Goal: Task Accomplishment & Management: Manage account settings

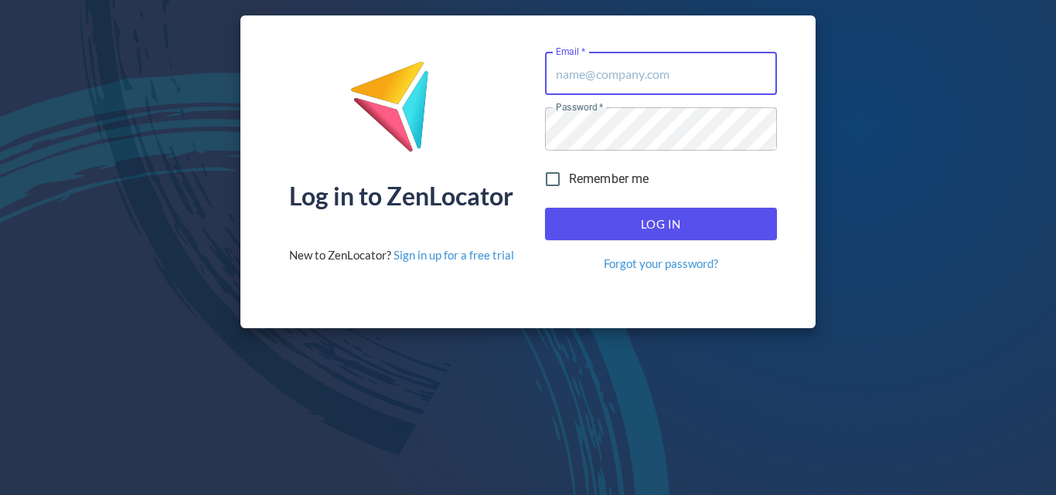
type input "[PERSON_NAME][EMAIL_ADDRESS][DOMAIN_NAME]"
click at [703, 219] on span "Log In" at bounding box center [661, 224] width 198 height 20
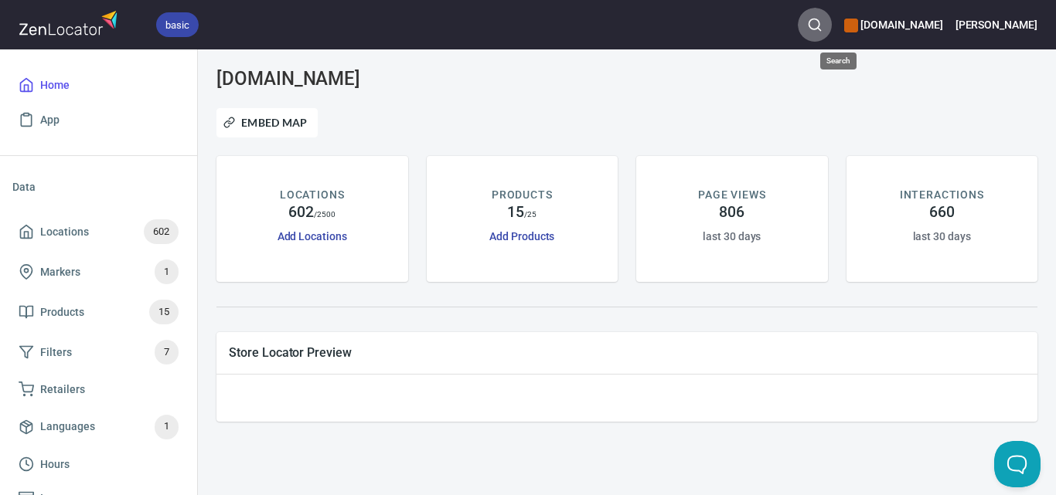
click at [832, 16] on button "button" at bounding box center [815, 25] width 34 height 34
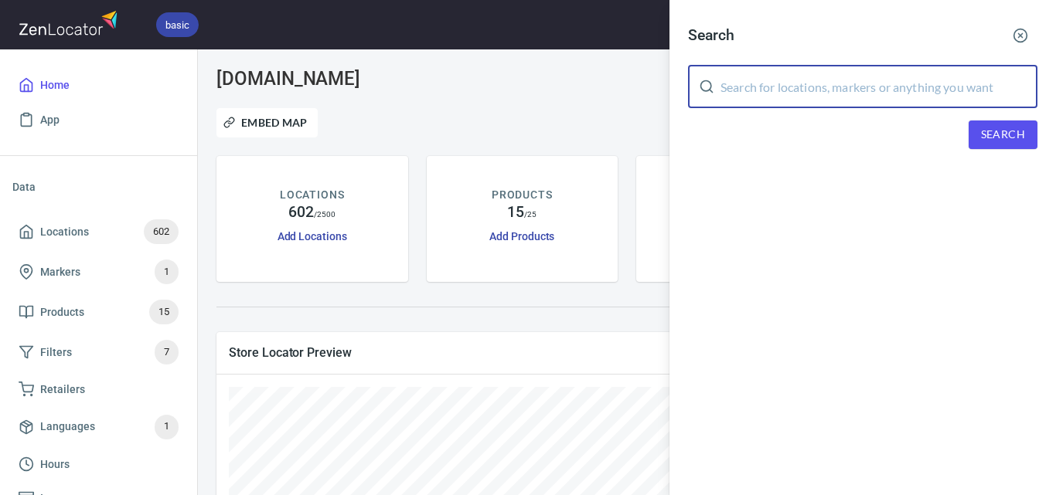
click at [871, 76] on input "text" at bounding box center [878, 86] width 317 height 43
paste input "Pakenham - GJ Shop"
click at [996, 128] on span "Search" at bounding box center [1003, 134] width 44 height 19
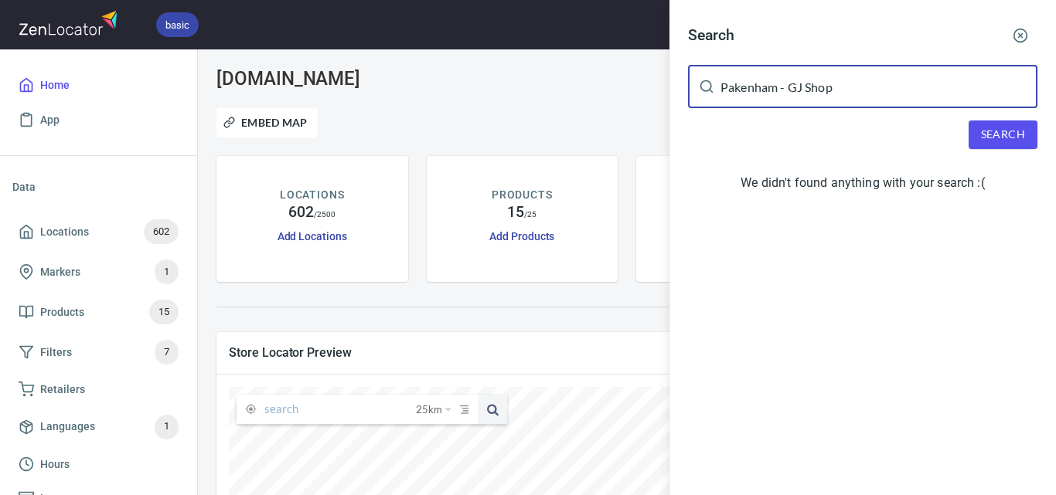
drag, startPoint x: 646, startPoint y: 64, endPoint x: 447, endPoint y: 54, distance: 199.7
click at [447, 54] on div "Search Pakenham - GJ Shop ​ Search We didn't found anything with your search :(" at bounding box center [528, 247] width 1056 height 495
paste input "[PERSON_NAME] (pickup)"
drag, startPoint x: 862, startPoint y: 89, endPoint x: 793, endPoint y: 88, distance: 68.8
click at [793, 88] on input "[PERSON_NAME] (pickup)" at bounding box center [878, 86] width 317 height 43
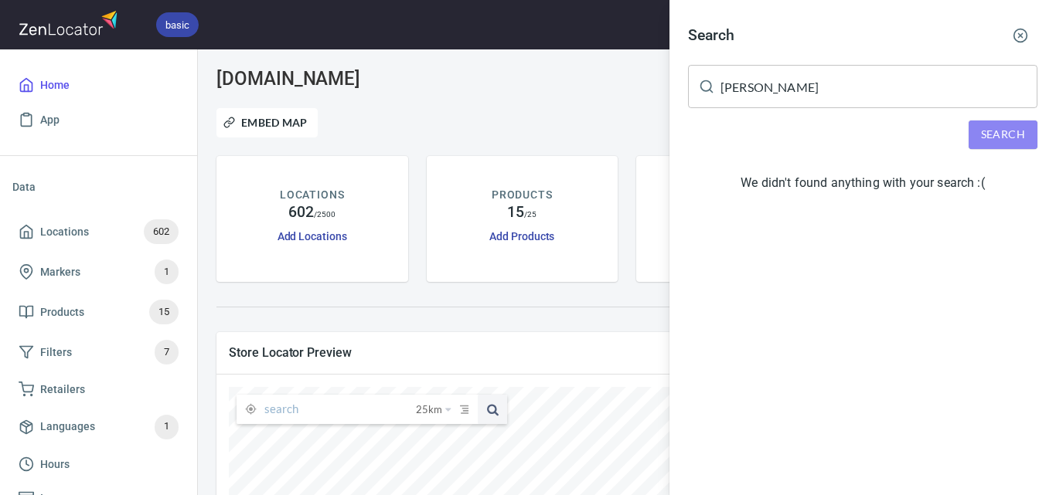
click at [1009, 123] on button "Search" at bounding box center [1002, 135] width 69 height 29
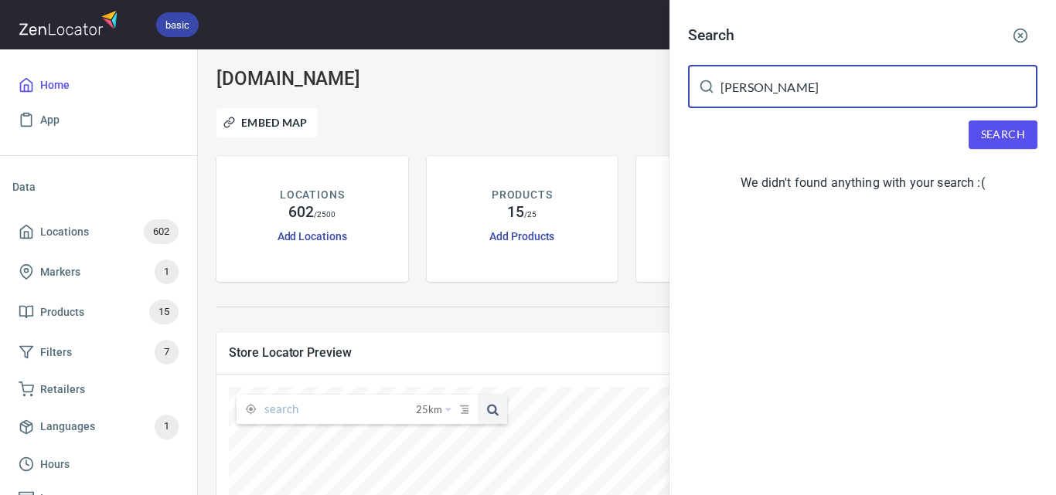
click at [798, 101] on input "[PERSON_NAME]" at bounding box center [878, 86] width 317 height 43
paste input "Stokehouse [GEOGRAPHIC_DATA] Kitche"
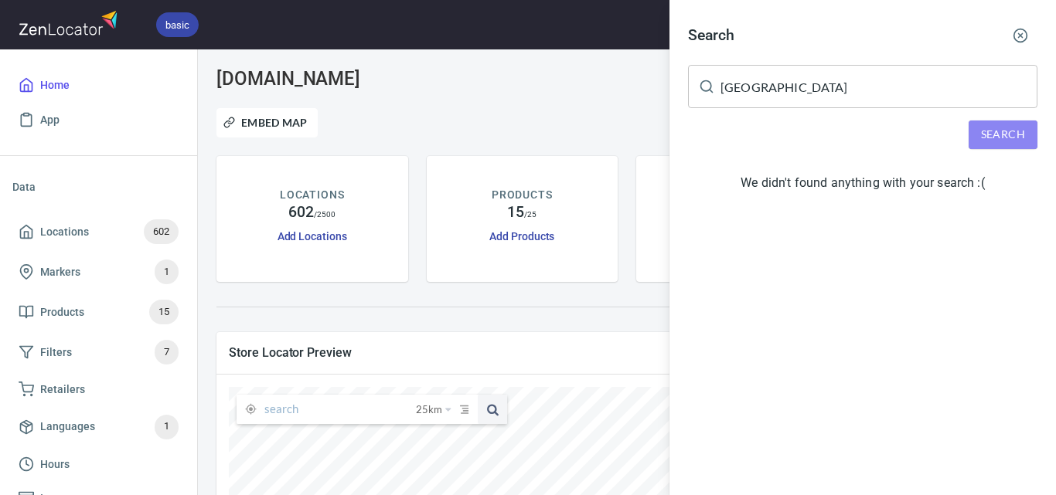
click at [1004, 138] on span "Search" at bounding box center [1003, 134] width 44 height 19
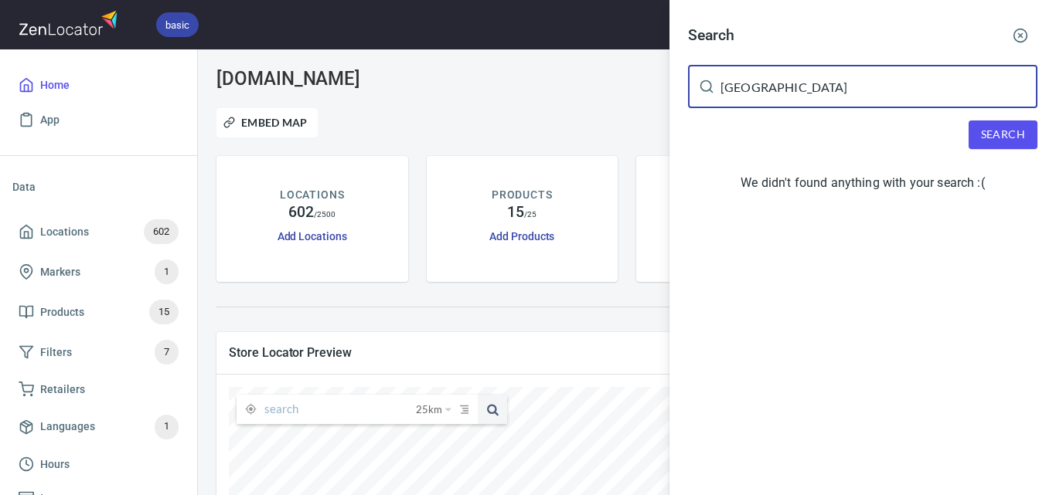
drag, startPoint x: 798, startPoint y: 85, endPoint x: 710, endPoint y: 105, distance: 89.6
click at [626, 89] on div "Search [GEOGRAPHIC_DATA] Kitchen ​ Search We didn't found anything with your se…" at bounding box center [528, 247] width 1056 height 495
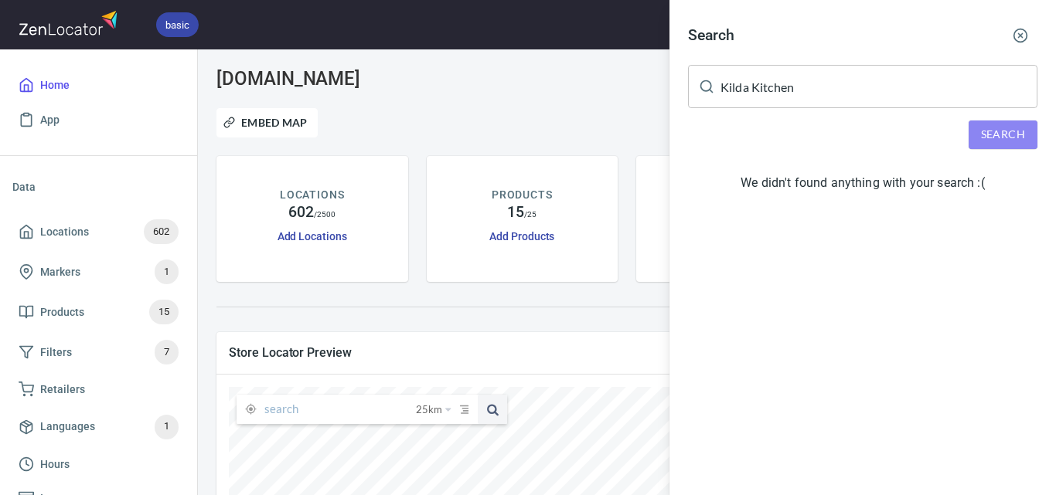
click at [1028, 140] on button "Search" at bounding box center [1002, 135] width 69 height 29
click at [829, 90] on input "Kilda Kitchen" at bounding box center [878, 86] width 317 height 43
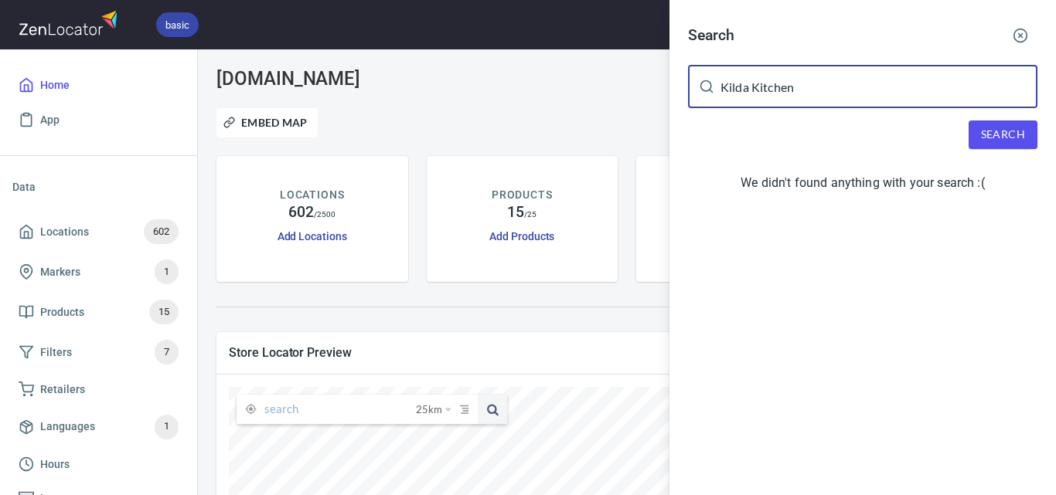
click at [829, 90] on input "Kilda Kitchen" at bounding box center [878, 86] width 317 height 43
paste input "Woolworths Lakes Entrance"
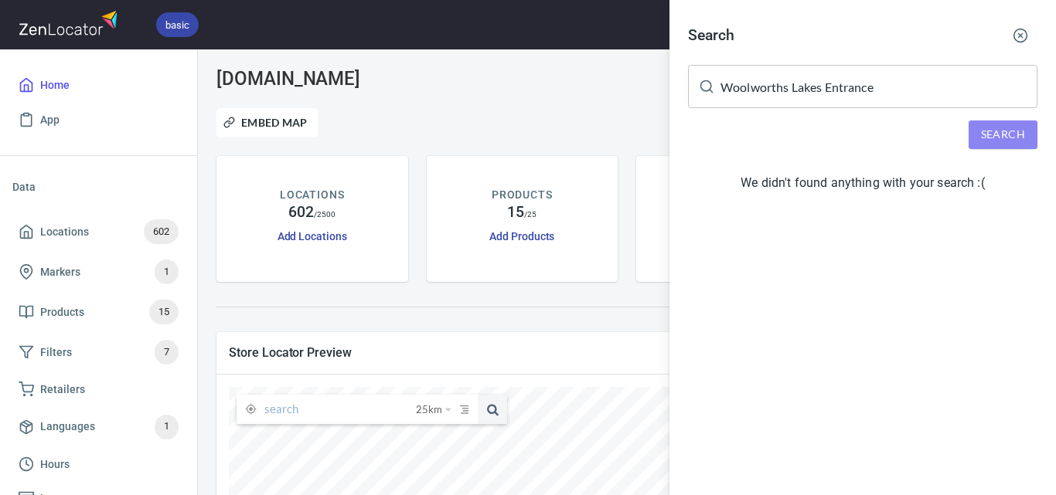
click at [1018, 131] on span "Search" at bounding box center [1003, 134] width 44 height 19
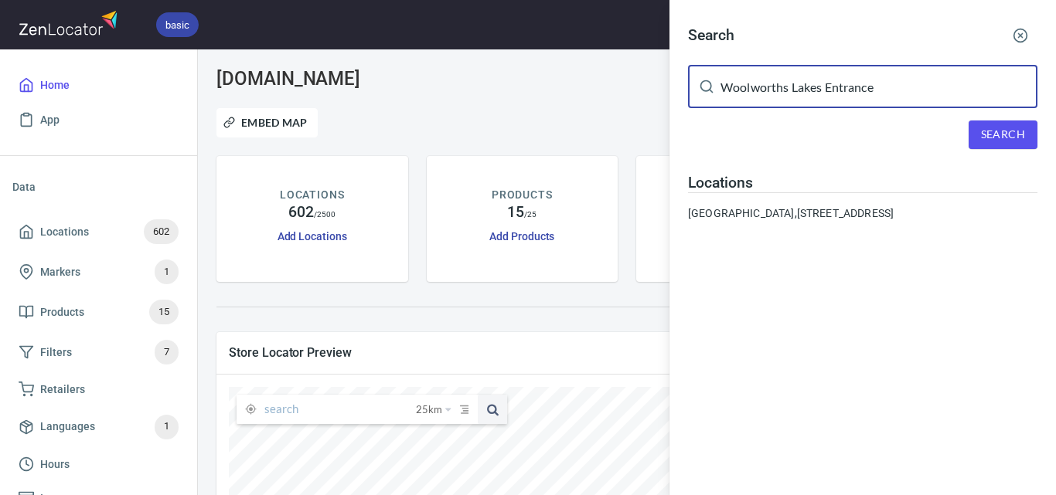
drag, startPoint x: 899, startPoint y: 93, endPoint x: 689, endPoint y: 97, distance: 209.5
click at [689, 97] on div "Woolworths Lakes Entrance ​" at bounding box center [862, 86] width 349 height 43
paste input "[PERSON_NAME]"
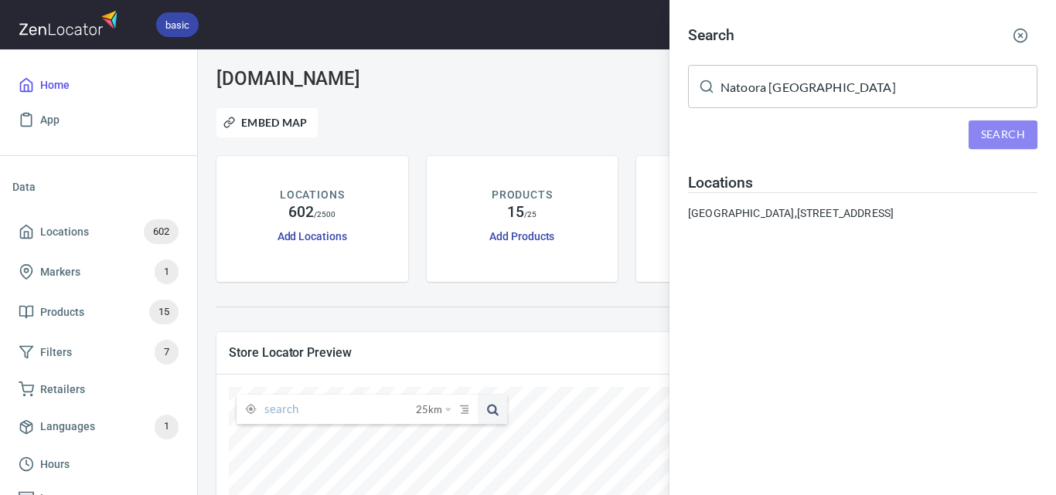
click at [996, 126] on span "Search" at bounding box center [1003, 134] width 44 height 19
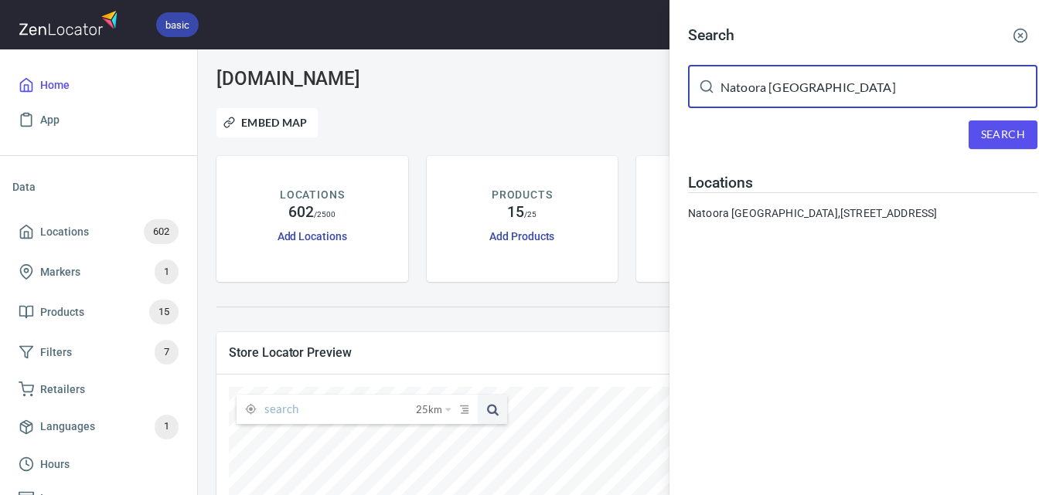
drag, startPoint x: 878, startPoint y: 94, endPoint x: 565, endPoint y: 116, distance: 313.8
click at [565, 116] on div "Search Natoora [GEOGRAPHIC_DATA] ​ Search Locations [GEOGRAPHIC_DATA] [GEOGRAPH…" at bounding box center [528, 247] width 1056 height 495
paste input "Yiaga Pty Ltd"
click at [1021, 131] on span "Search" at bounding box center [1003, 134] width 44 height 19
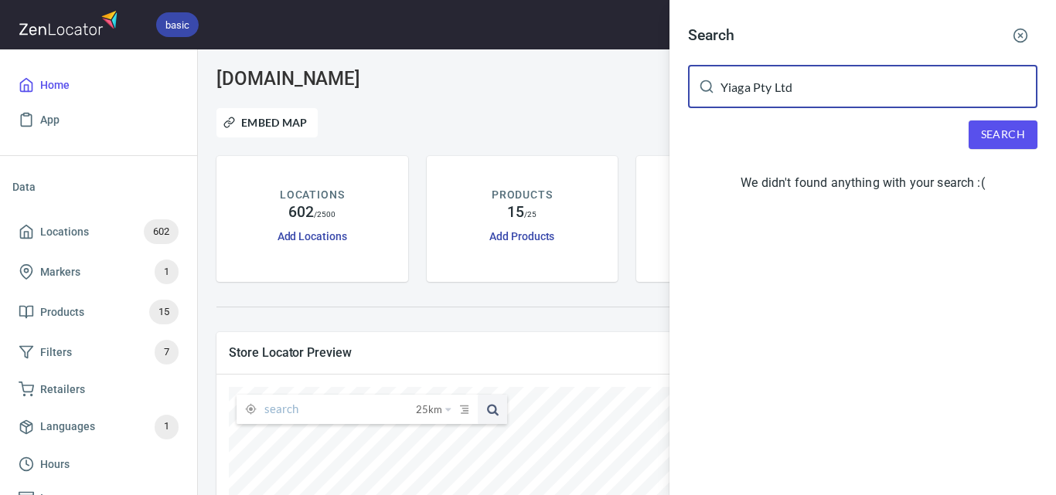
drag, startPoint x: 808, startPoint y: 85, endPoint x: 754, endPoint y: 90, distance: 55.1
click at [754, 90] on input "Yiaga Pty Ltd" at bounding box center [878, 86] width 317 height 43
click at [1023, 129] on span "Search" at bounding box center [1003, 134] width 44 height 19
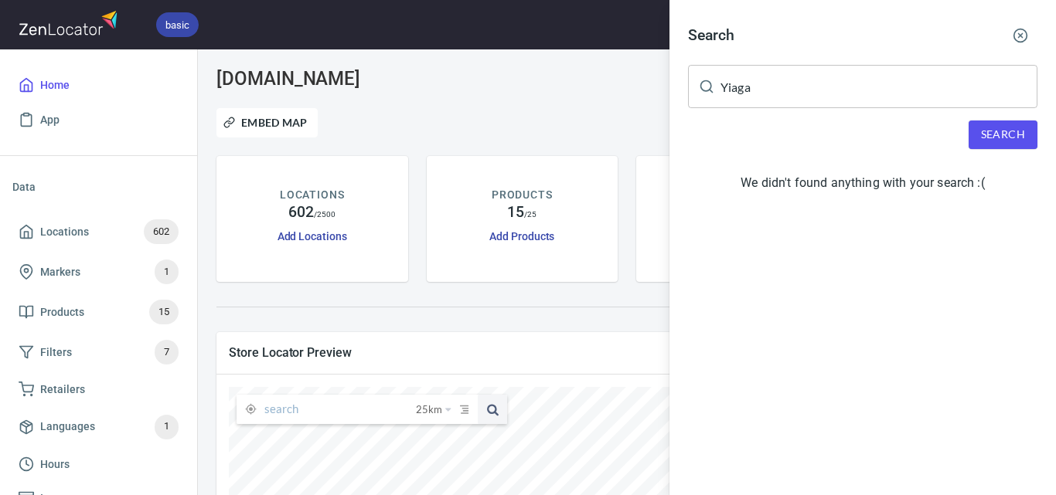
click at [1031, 141] on button "Search" at bounding box center [1002, 135] width 69 height 29
click at [1022, 139] on span "Search" at bounding box center [1003, 134] width 44 height 19
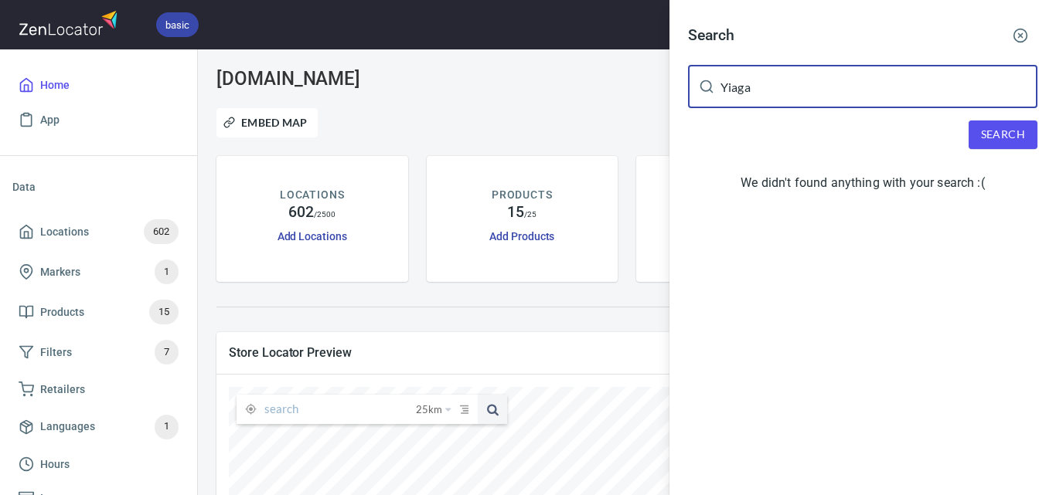
click at [788, 100] on input "Yiaga" at bounding box center [878, 86] width 317 height 43
paste input "Sow Coffee Moonee Ponds"
click at [1022, 142] on span "Search" at bounding box center [1003, 134] width 44 height 19
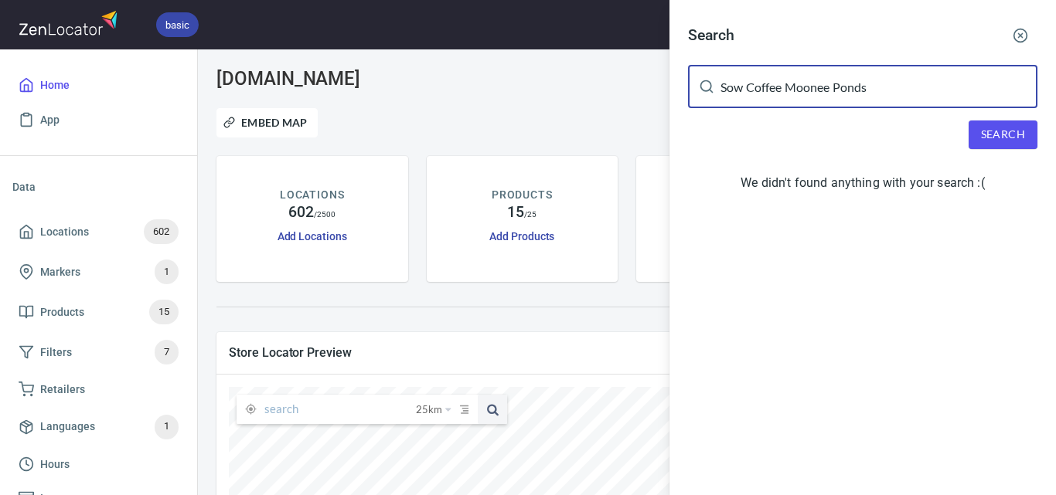
drag, startPoint x: 896, startPoint y: 88, endPoint x: 782, endPoint y: 88, distance: 113.6
click at [782, 88] on input "Sow Coffee Moonee Ponds" at bounding box center [878, 86] width 317 height 43
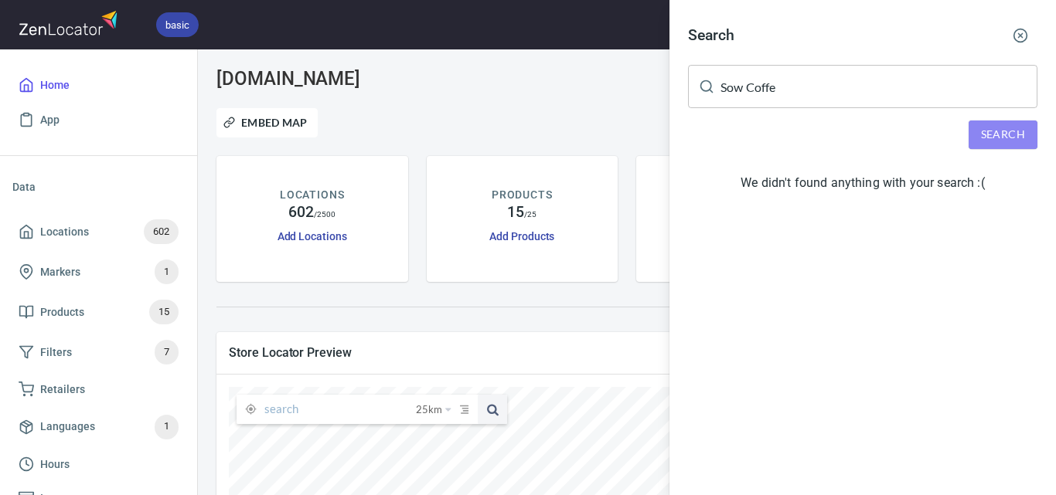
click at [987, 128] on span "Search" at bounding box center [1003, 134] width 44 height 19
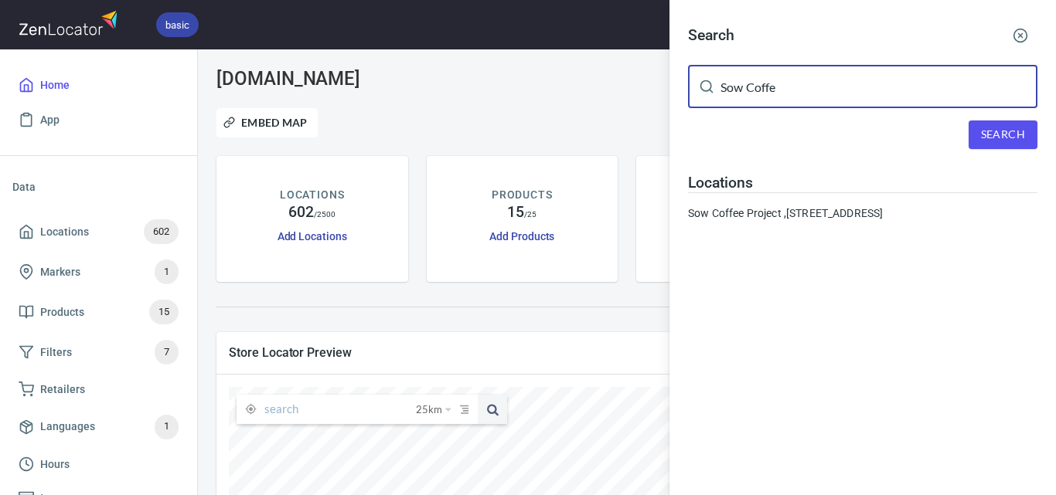
click at [901, 97] on input "Sow Coffe" at bounding box center [878, 86] width 317 height 43
paste input "GOLDIEBOY BURGER CO"
click at [902, 98] on input "Sow GOLDIEBOY BURGER CO" at bounding box center [878, 86] width 317 height 43
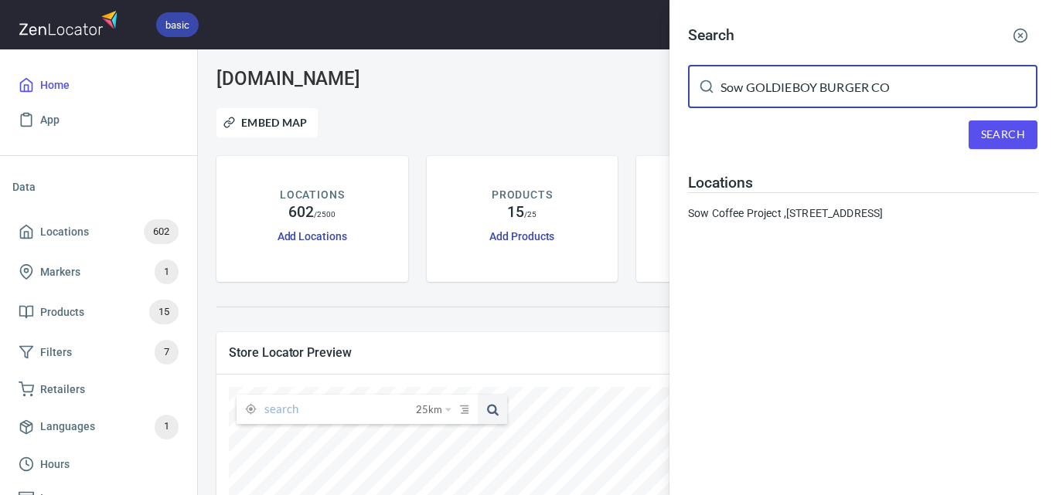
click at [902, 98] on input "Sow GOLDIEBOY BURGER CO" at bounding box center [878, 86] width 317 height 43
paste input "text"
type input "GOLDIEBOY BURGER CO"
click at [971, 135] on button "Search" at bounding box center [1002, 135] width 69 height 29
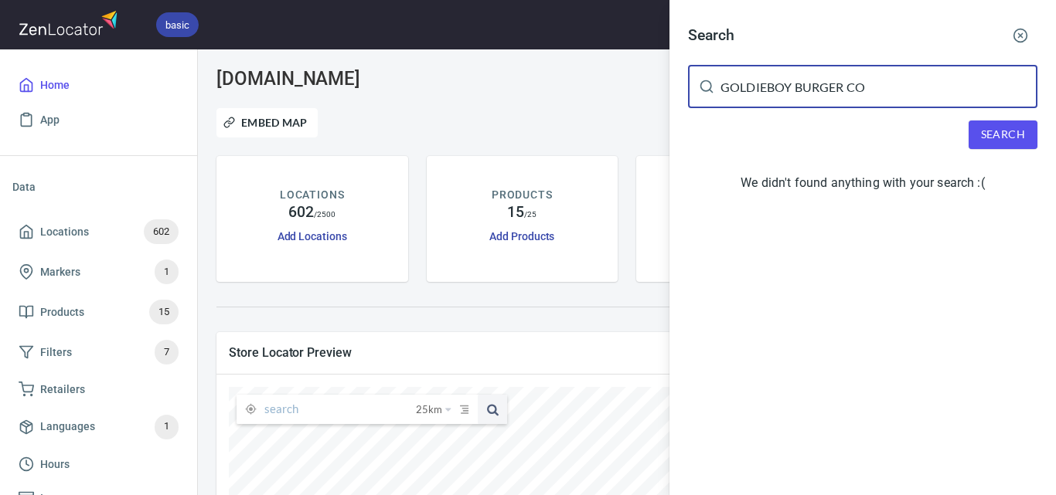
drag, startPoint x: 919, startPoint y: 97, endPoint x: 909, endPoint y: 102, distance: 11.1
click at [909, 102] on input "GOLDIEBOY BURGER CO" at bounding box center [878, 86] width 317 height 43
click at [1023, 36] on icon "button" at bounding box center [1020, 35] width 15 height 15
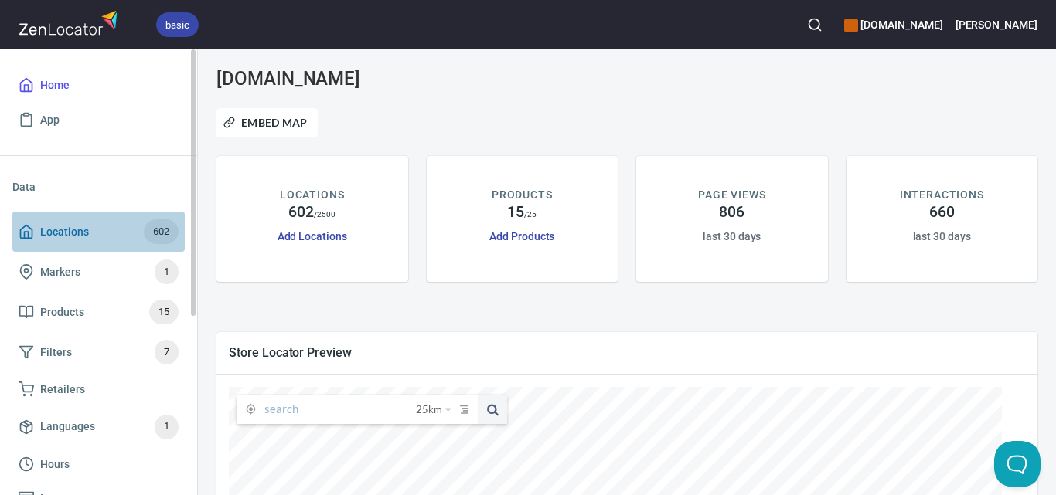
click at [111, 224] on span "Locations 602" at bounding box center [99, 232] width 160 height 25
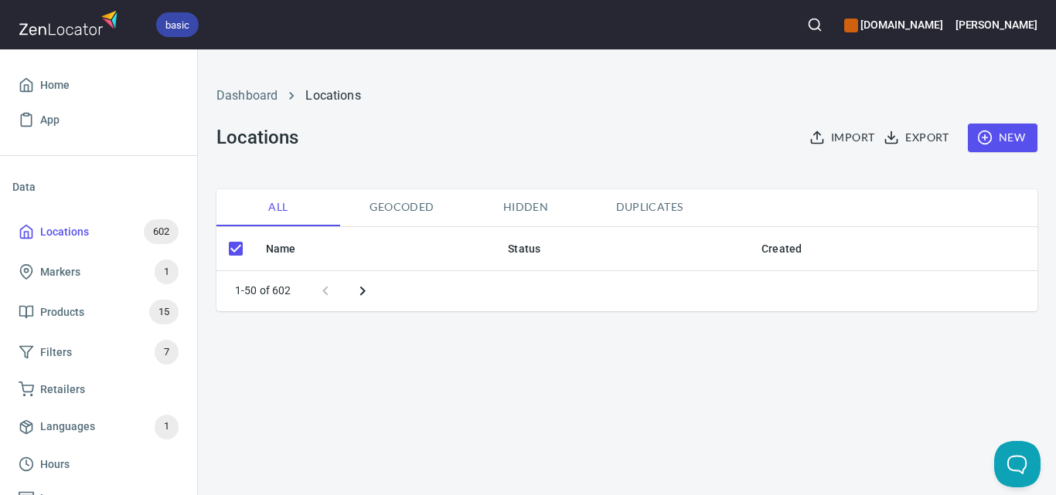
click at [992, 133] on span "New" at bounding box center [1002, 137] width 45 height 19
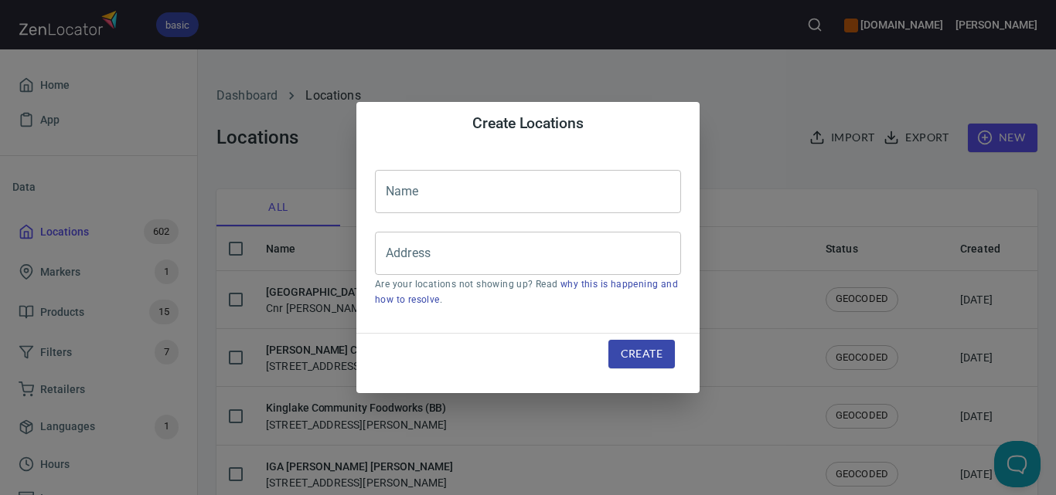
checkbox input "false"
click at [507, 209] on input "text" at bounding box center [528, 191] width 306 height 43
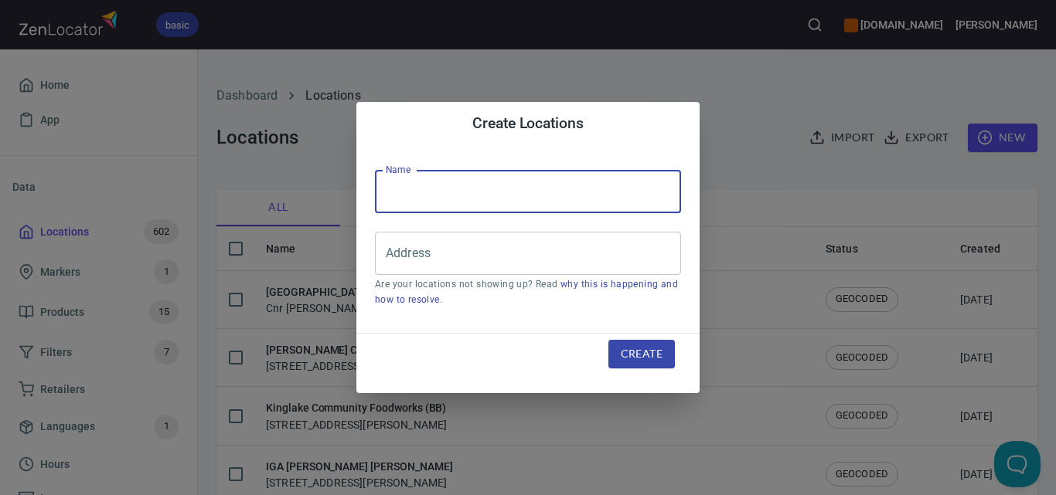
paste input "GOLDIEBOY BURGER CO"
type input "GOLDIEBOY BURGER CO"
click at [587, 247] on input "Address" at bounding box center [516, 253] width 269 height 29
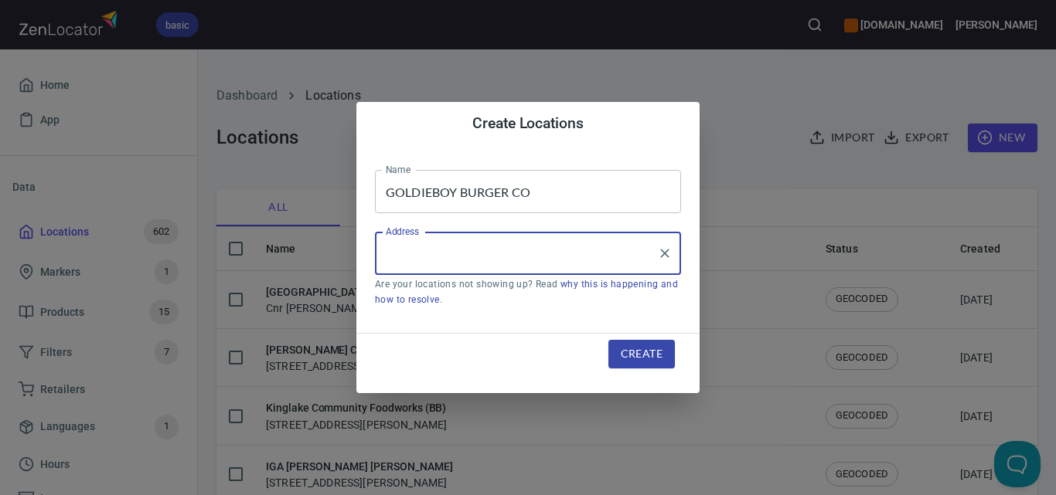
paste input "[STREET_ADDRESS][PERSON_NAME]"
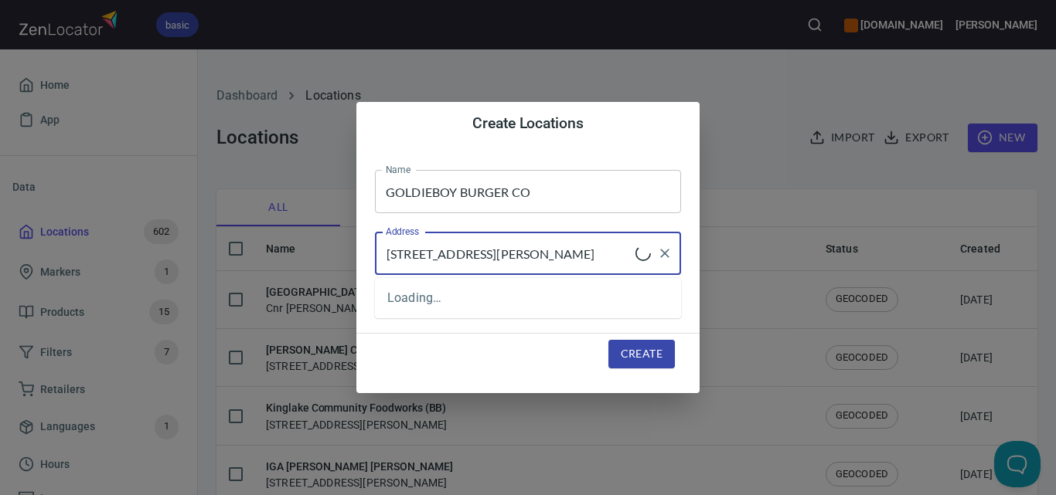
type input "[STREET_ADDRESS][PERSON_NAME]"
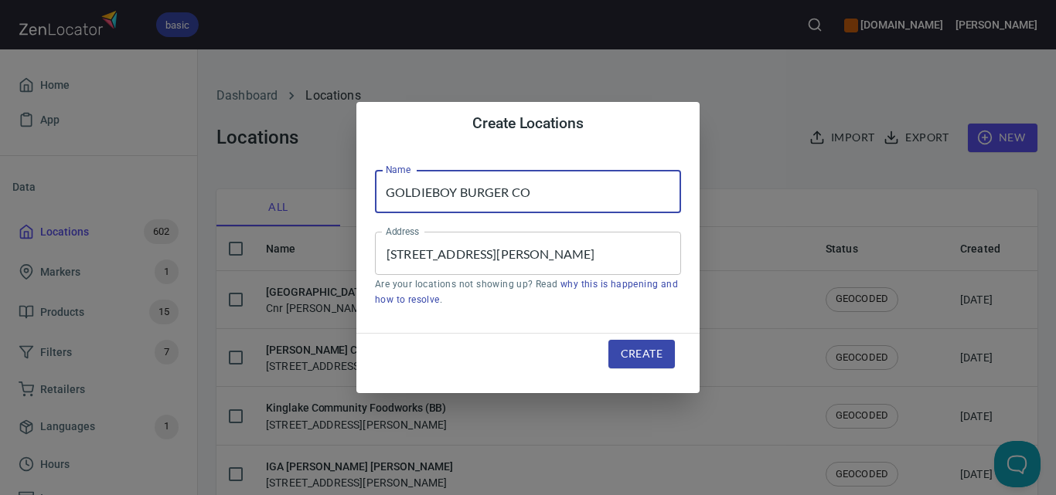
drag, startPoint x: 583, startPoint y: 188, endPoint x: 373, endPoint y: 190, distance: 209.5
click at [373, 190] on div "Name GOLDIEBOY BURGER CO Name Address [STREET_ADDRESS][PERSON_NAME] Address Are…" at bounding box center [527, 239] width 343 height 188
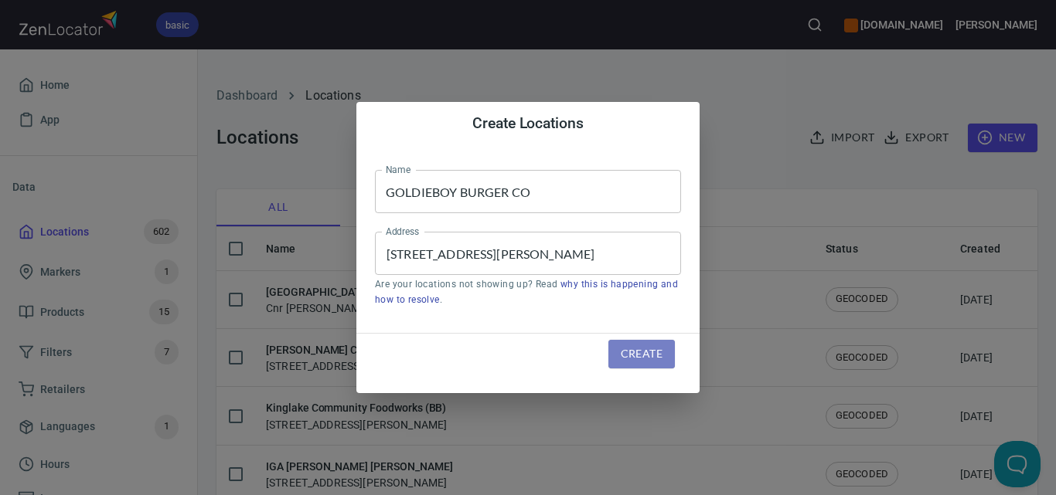
click at [639, 349] on span "Create" at bounding box center [642, 354] width 42 height 19
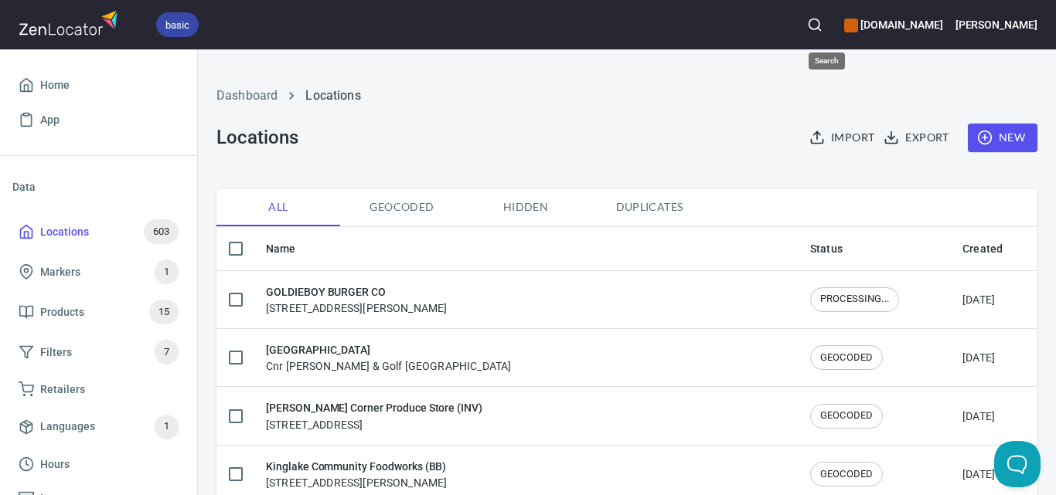
click at [822, 24] on icon "button" at bounding box center [814, 24] width 15 height 15
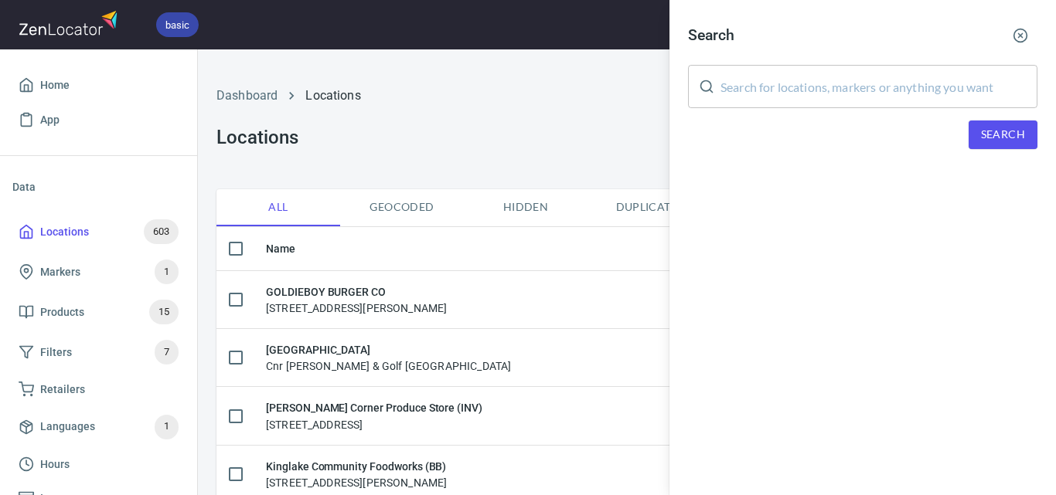
click at [854, 99] on input "text" at bounding box center [878, 86] width 317 height 43
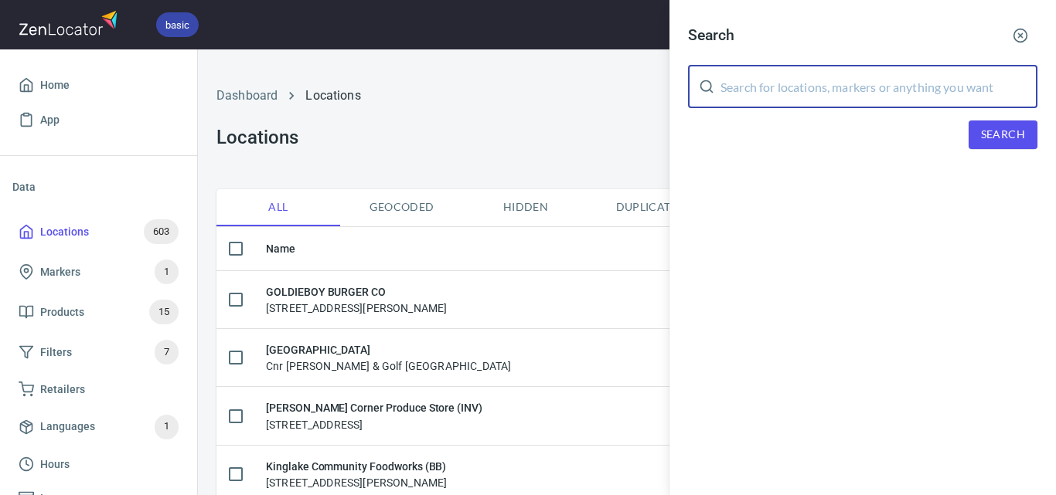
paste input "The Spud Shed"
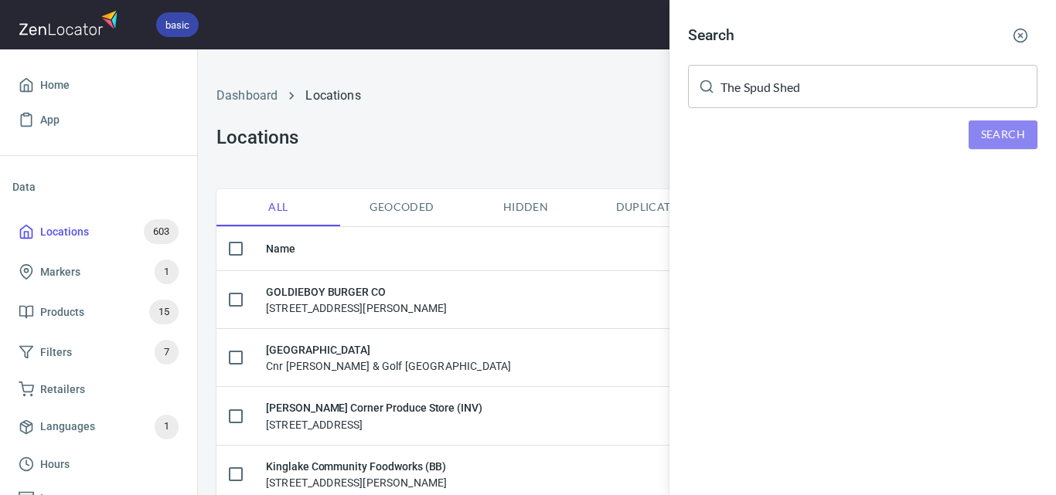
click at [990, 130] on span "Search" at bounding box center [1003, 134] width 44 height 19
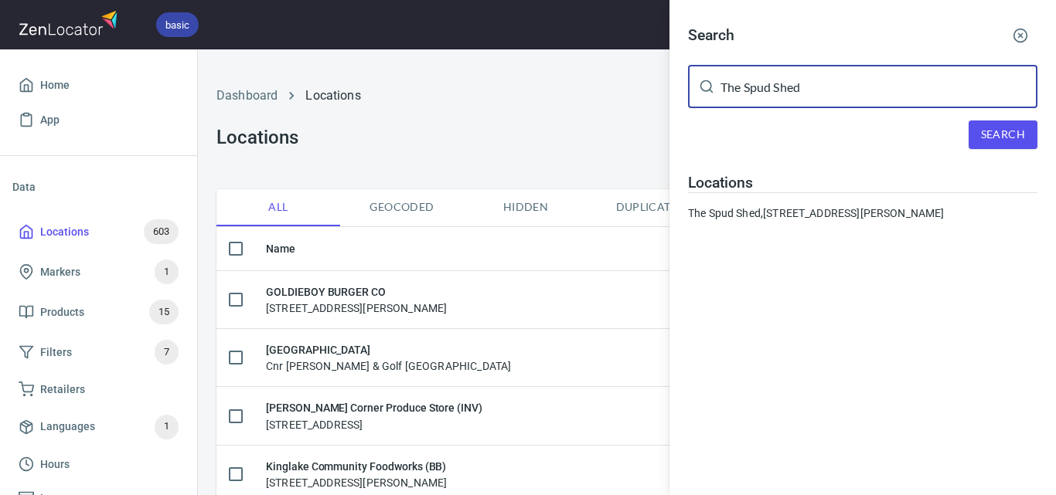
click at [809, 94] on input "The Spud Shed" at bounding box center [878, 86] width 317 height 43
paste input "[PERSON_NAME] Espresso"
type input "[PERSON_NAME] Espresso"
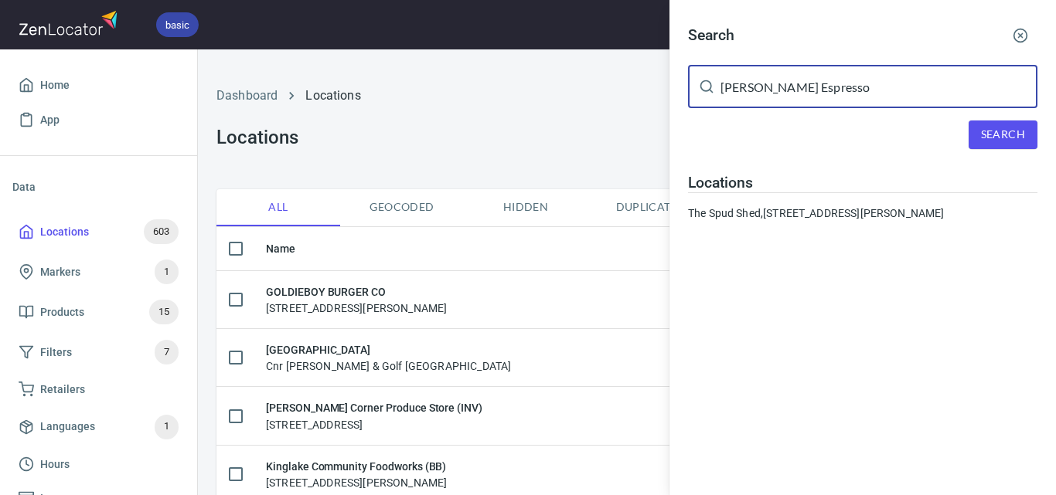
click at [983, 130] on span "Search" at bounding box center [1003, 134] width 44 height 19
drag, startPoint x: 856, startPoint y: 83, endPoint x: 674, endPoint y: 104, distance: 182.9
click at [674, 104] on div "Search [PERSON_NAME] Espresso ​ Search Locations Georgie Boy Espresso, [STREET_…" at bounding box center [862, 126] width 386 height 252
paste input "The Slipway"
click at [1020, 136] on span "Search" at bounding box center [1003, 134] width 44 height 19
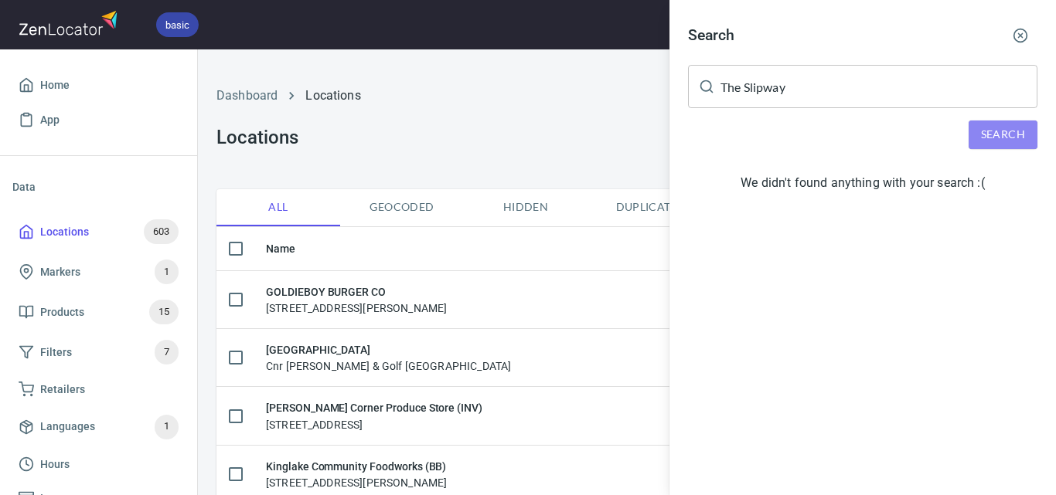
click at [1002, 138] on span "Search" at bounding box center [1003, 134] width 44 height 19
click at [1024, 129] on span "Search" at bounding box center [1003, 134] width 44 height 19
click at [979, 132] on button "Search" at bounding box center [1002, 135] width 69 height 29
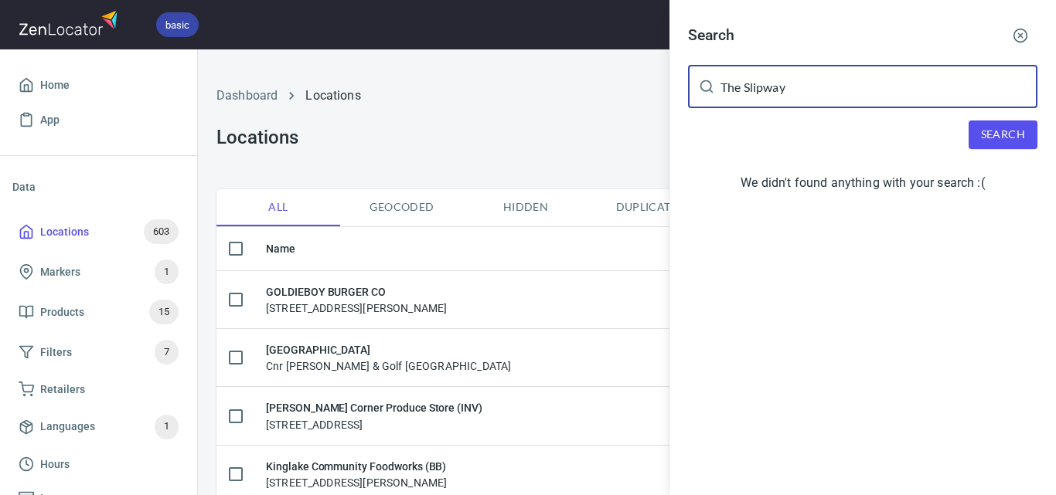
drag, startPoint x: 810, startPoint y: 81, endPoint x: 703, endPoint y: 89, distance: 106.9
click at [703, 89] on div "The Slipway ​" at bounding box center [862, 86] width 349 height 43
paste input "Nature's Cargo - [GEOGRAPHIC_DATA]"
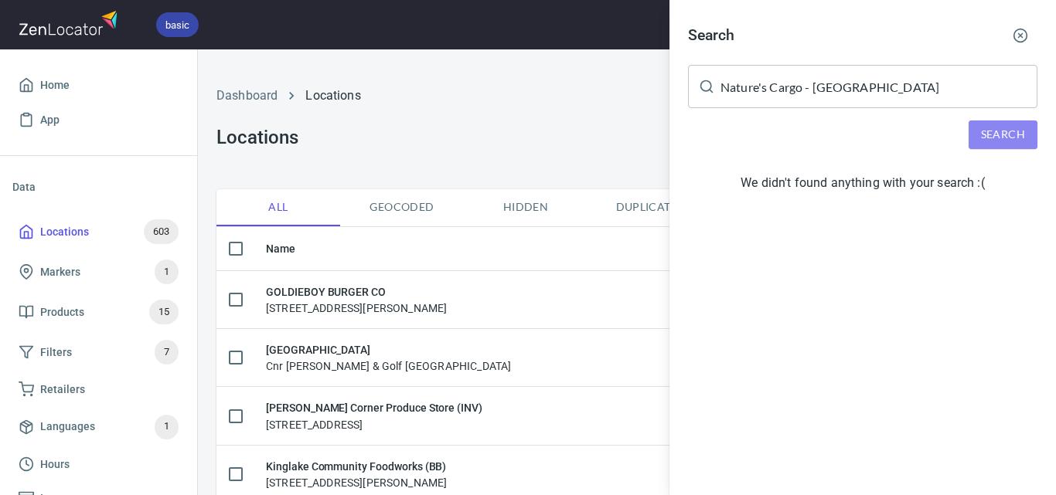
click at [1026, 132] on button "Search" at bounding box center [1002, 135] width 69 height 29
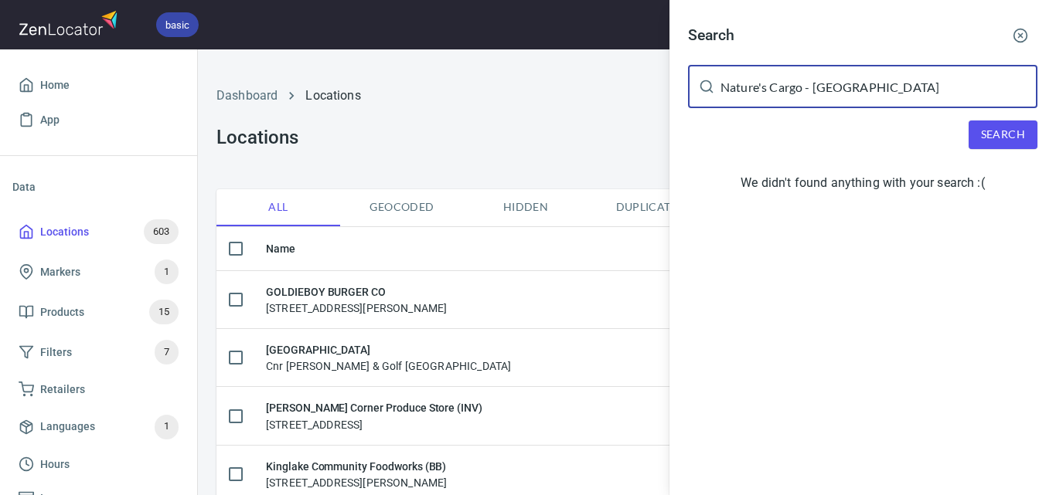
drag, startPoint x: 938, startPoint y: 87, endPoint x: 807, endPoint y: 94, distance: 131.5
click at [807, 94] on input "Nature's Cargo - [GEOGRAPHIC_DATA]" at bounding box center [878, 86] width 317 height 43
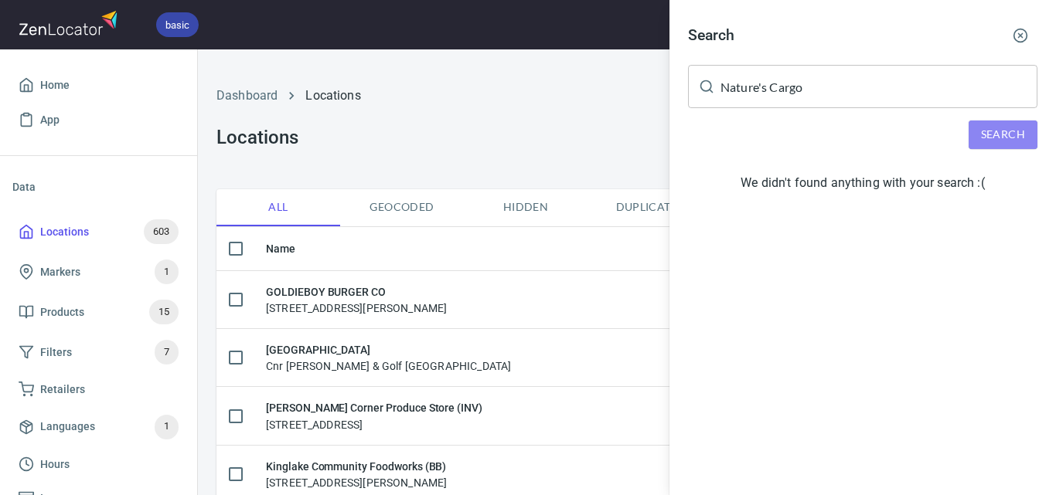
click at [972, 138] on button "Search" at bounding box center [1002, 135] width 69 height 29
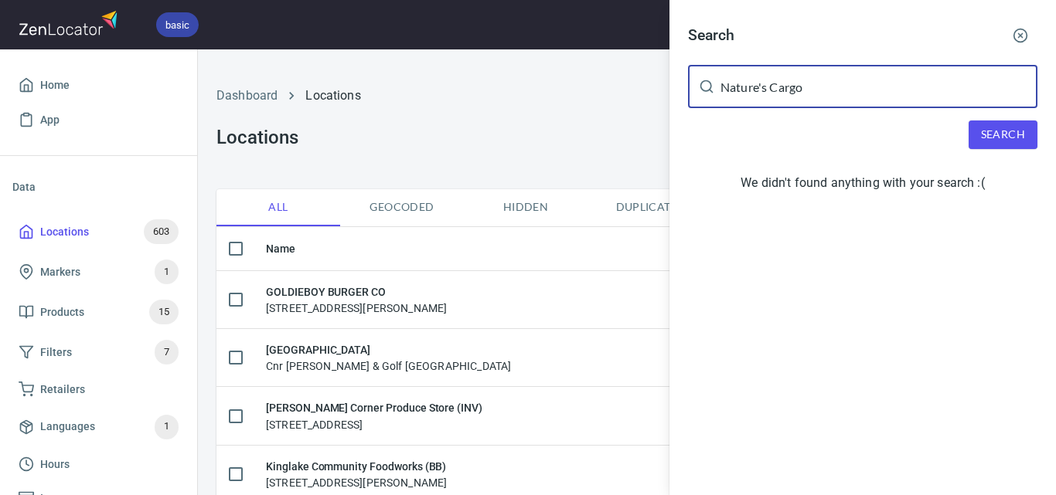
drag, startPoint x: 864, startPoint y: 83, endPoint x: 556, endPoint y: 91, distance: 308.5
click at [556, 91] on div "Search Nature's Cargo ​ Search We didn't found anything with your search :(" at bounding box center [528, 247] width 1056 height 495
paste input "[PERSON_NAME] Bleu Botanical Pty Ltd"
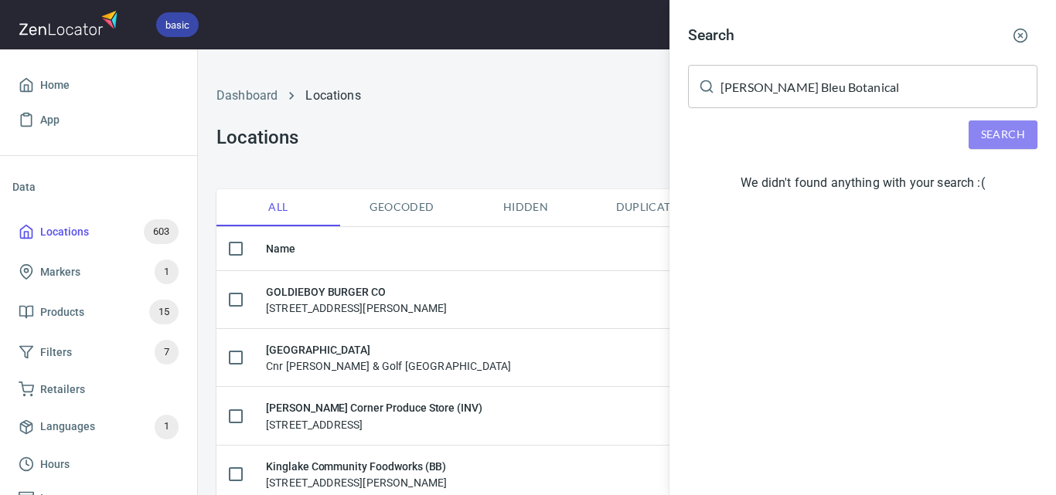
click at [1019, 130] on span "Search" at bounding box center [1003, 134] width 44 height 19
click at [1007, 143] on span "Search" at bounding box center [1003, 134] width 44 height 19
click at [989, 123] on button "Search" at bounding box center [1002, 135] width 69 height 29
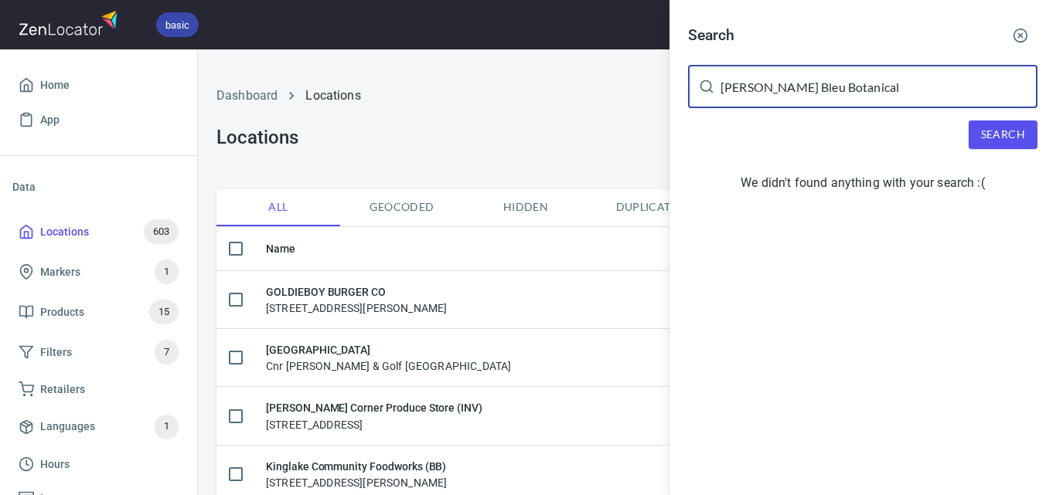
drag, startPoint x: 858, startPoint y: 92, endPoint x: 710, endPoint y: 95, distance: 148.4
click at [710, 95] on div "[PERSON_NAME] Bleu Botanical ​" at bounding box center [862, 86] width 349 height 43
paste input "Mazda Berwick"
type input "Mazda Berwick"
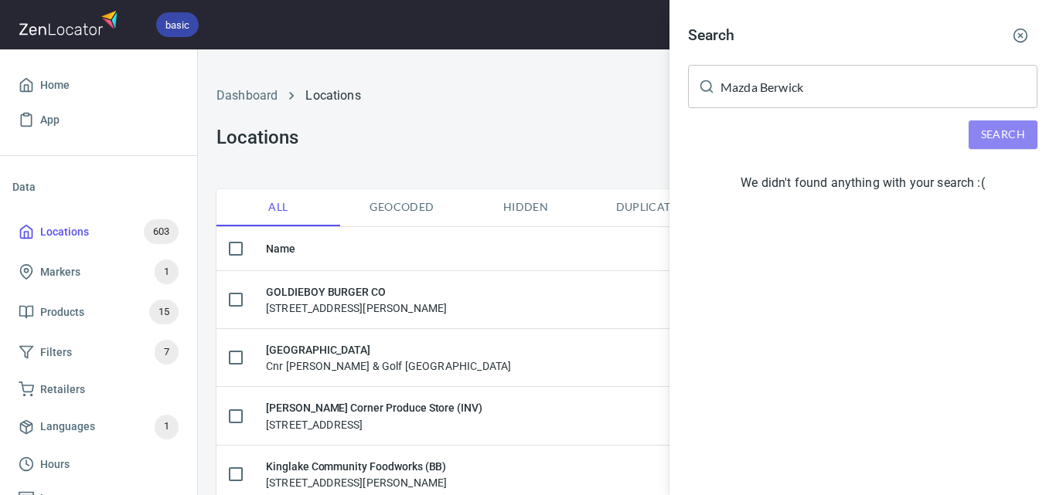
click at [1013, 123] on button "Search" at bounding box center [1002, 135] width 69 height 29
click at [631, 104] on div at bounding box center [528, 247] width 1056 height 495
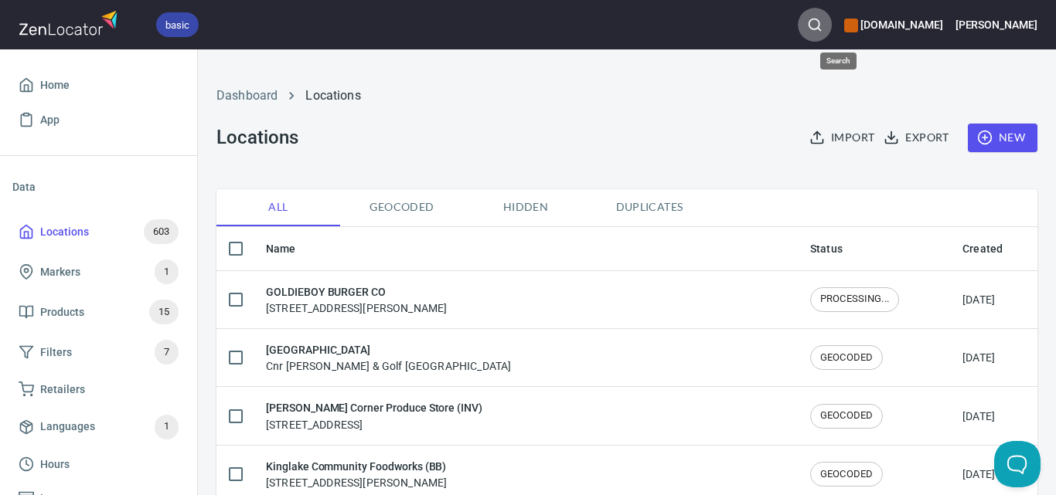
click at [822, 20] on icon "button" at bounding box center [814, 24] width 15 height 15
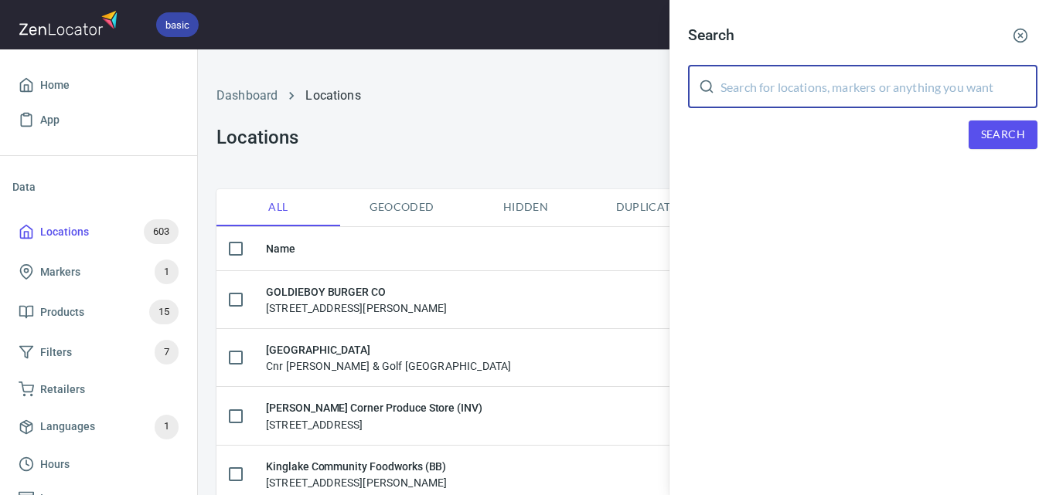
click at [839, 89] on input "text" at bounding box center [878, 86] width 317 height 43
paste input "Mazda Berwick"
drag, startPoint x: 894, startPoint y: 106, endPoint x: 757, endPoint y: 108, distance: 136.8
click at [757, 108] on div "Search Mazda Berwick ​ Search" at bounding box center [862, 96] width 386 height 192
type input "Mazda"
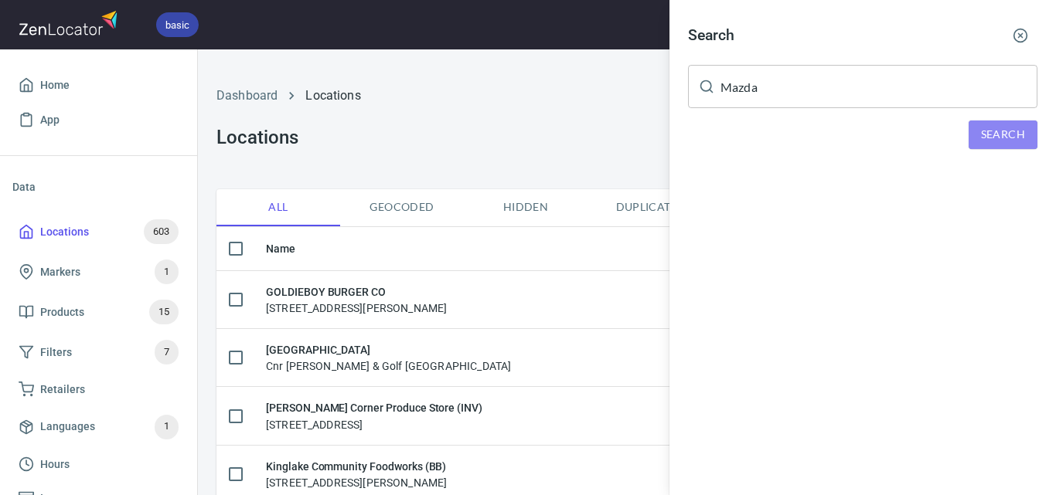
drag, startPoint x: 1007, startPoint y: 139, endPoint x: 996, endPoint y: 125, distance: 18.1
click at [1005, 137] on span "Search" at bounding box center [1003, 134] width 44 height 19
click at [508, 172] on div at bounding box center [528, 247] width 1056 height 495
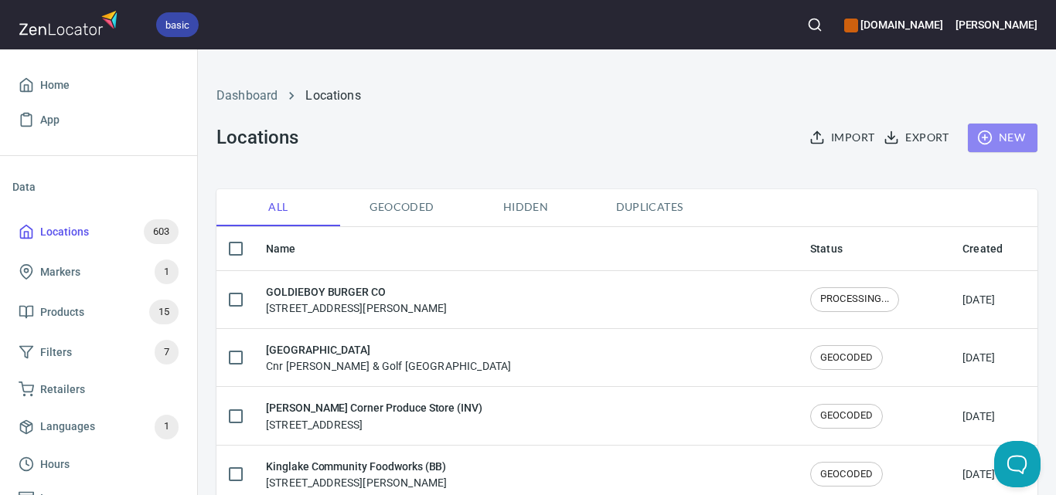
click at [985, 138] on span "New" at bounding box center [1002, 137] width 45 height 19
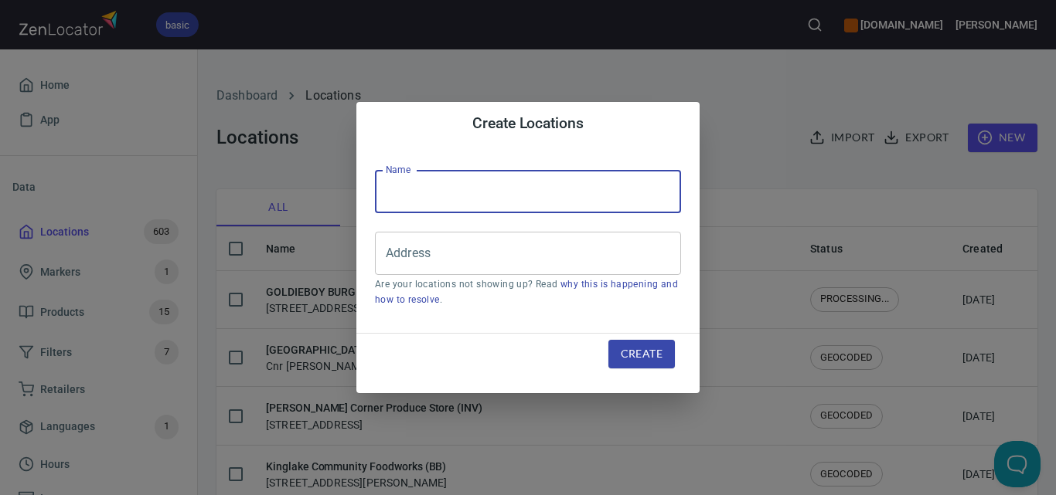
click at [661, 180] on input "text" at bounding box center [528, 191] width 306 height 43
paste input "Mazda Berwick"
type input "Mazda Berwick"
click at [781, 173] on div "Create Locations Name Mazda Berwick Name Address Address Are your locations not…" at bounding box center [528, 247] width 1056 height 495
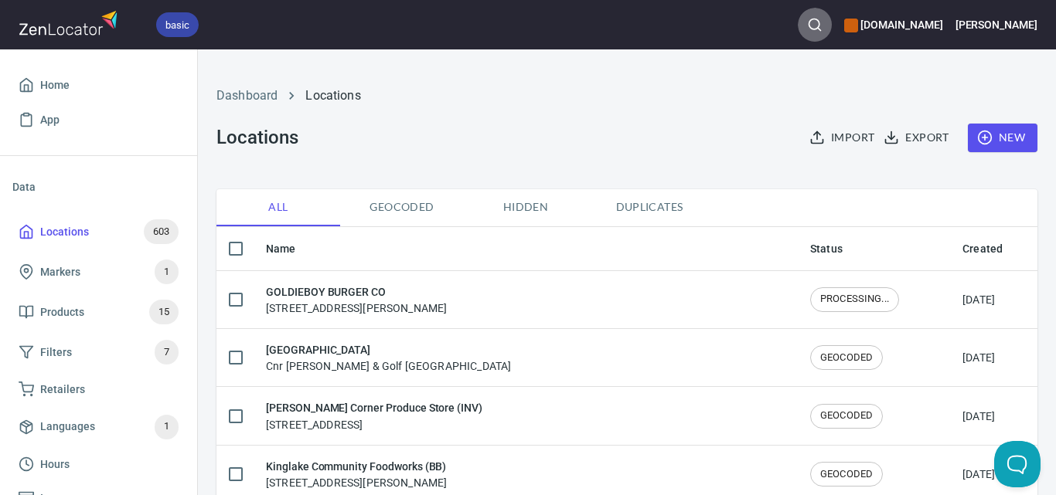
click at [832, 13] on button "button" at bounding box center [815, 25] width 34 height 34
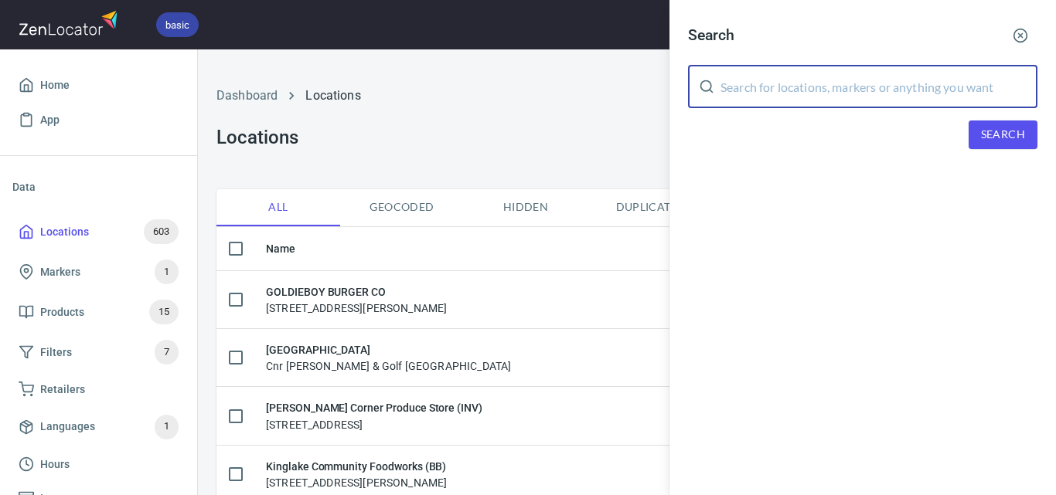
click at [880, 84] on input "text" at bounding box center [878, 86] width 317 height 43
paste input "Mazda Berwick"
drag, startPoint x: 785, startPoint y: 104, endPoint x: 755, endPoint y: 104, distance: 30.1
click at [755, 104] on input "Mazda Berwick" at bounding box center [878, 86] width 317 height 43
type input "Mazda"
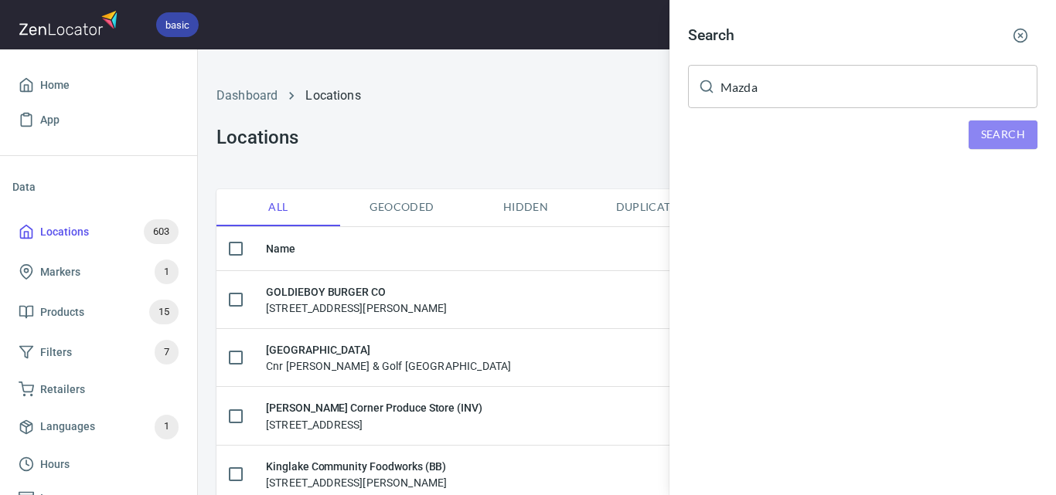
click at [1010, 138] on span "Search" at bounding box center [1003, 134] width 44 height 19
click at [432, 91] on div at bounding box center [528, 247] width 1056 height 495
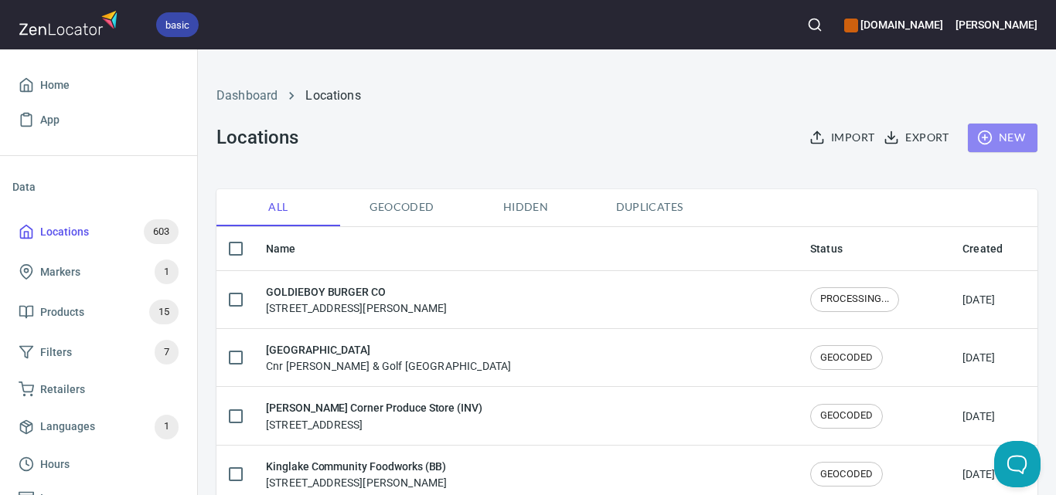
click at [1013, 125] on button "New" at bounding box center [1003, 138] width 70 height 29
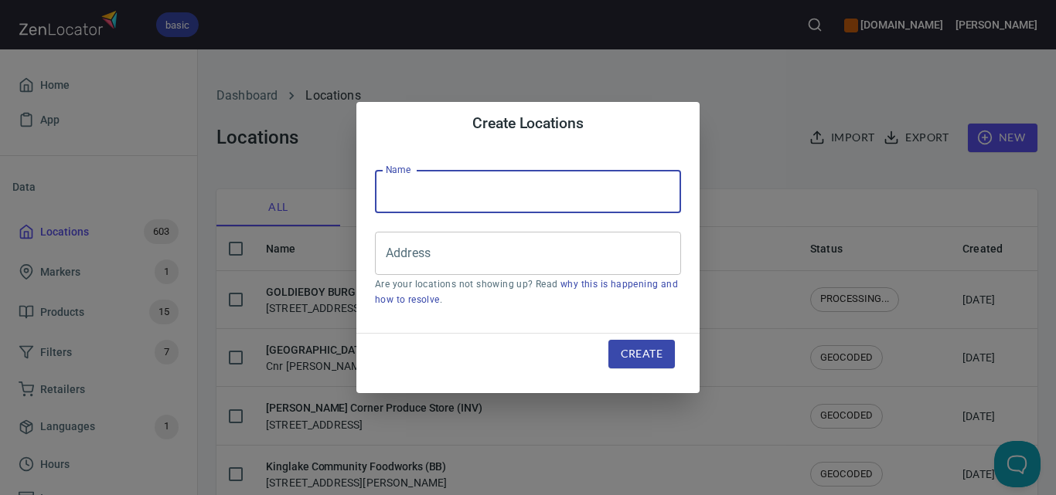
click at [619, 182] on input "text" at bounding box center [528, 191] width 306 height 43
paste input "Mazda Berwick"
type input "Mazda Berwick"
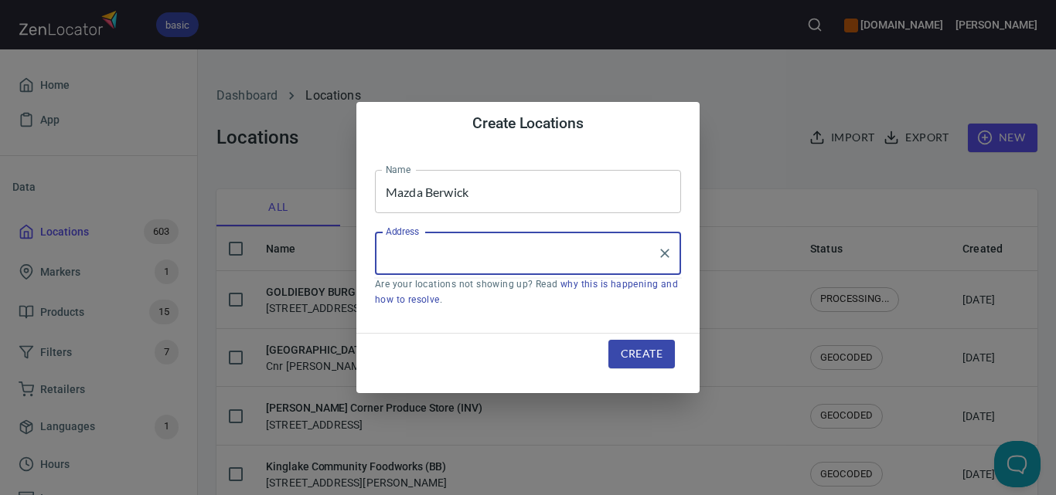
click at [604, 250] on input "Address" at bounding box center [516, 253] width 269 height 29
paste input "[STREET_ADDRESS][PERSON_NAME]"
type input "[STREET_ADDRESS][PERSON_NAME]"
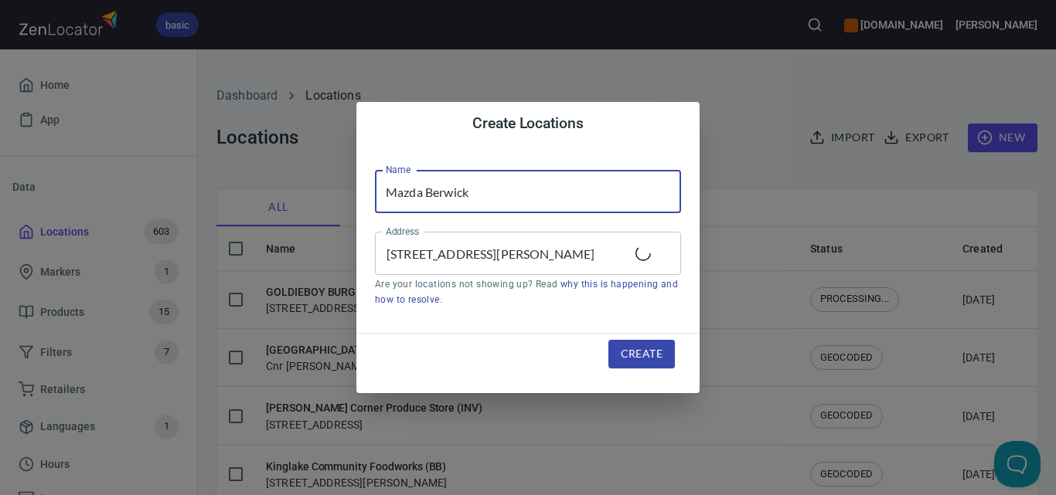
drag, startPoint x: 522, startPoint y: 185, endPoint x: 344, endPoint y: 201, distance: 179.2
click at [344, 201] on div "Create Locations Name Mazda Berwick Name Address [STREET_ADDRESS][PERSON_NAME] …" at bounding box center [528, 247] width 1056 height 495
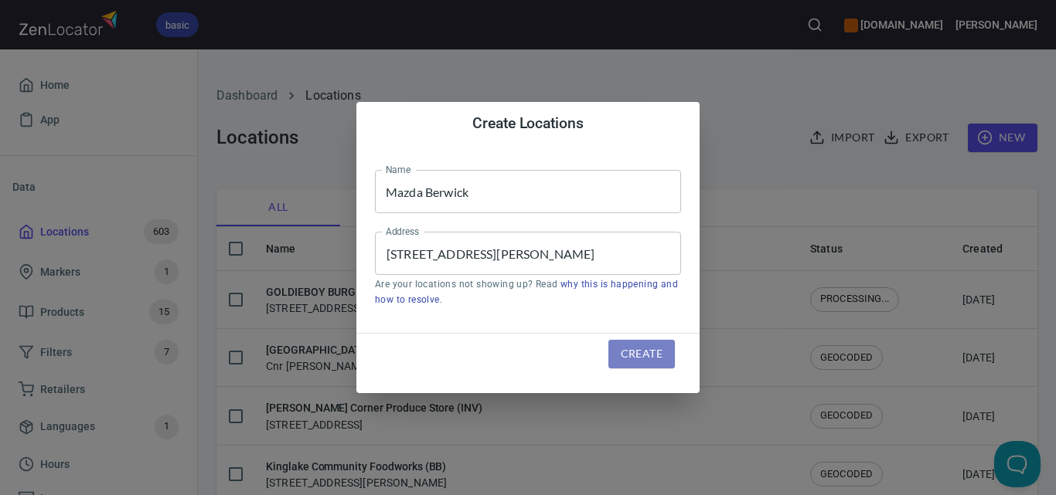
click at [638, 346] on span "Create" at bounding box center [642, 354] width 42 height 19
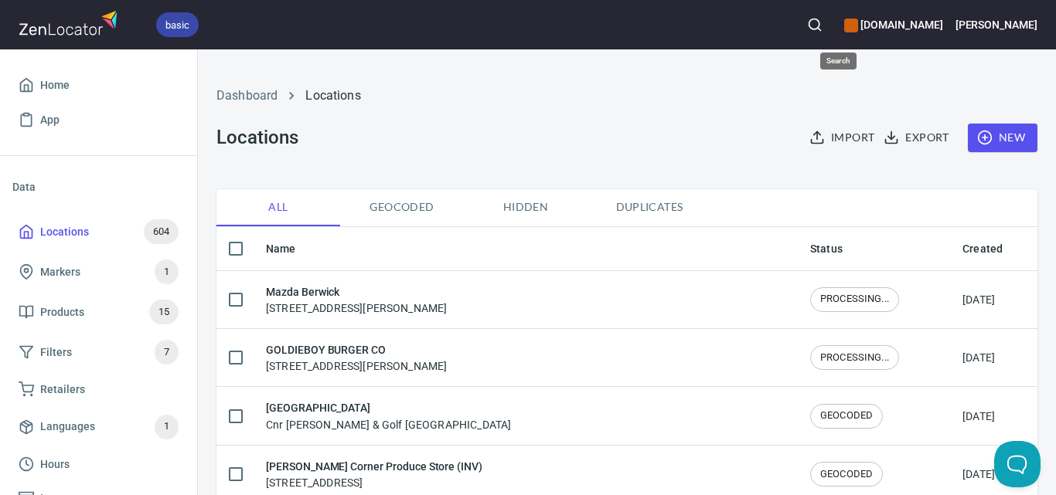
click at [819, 21] on circle "button" at bounding box center [814, 24] width 10 height 10
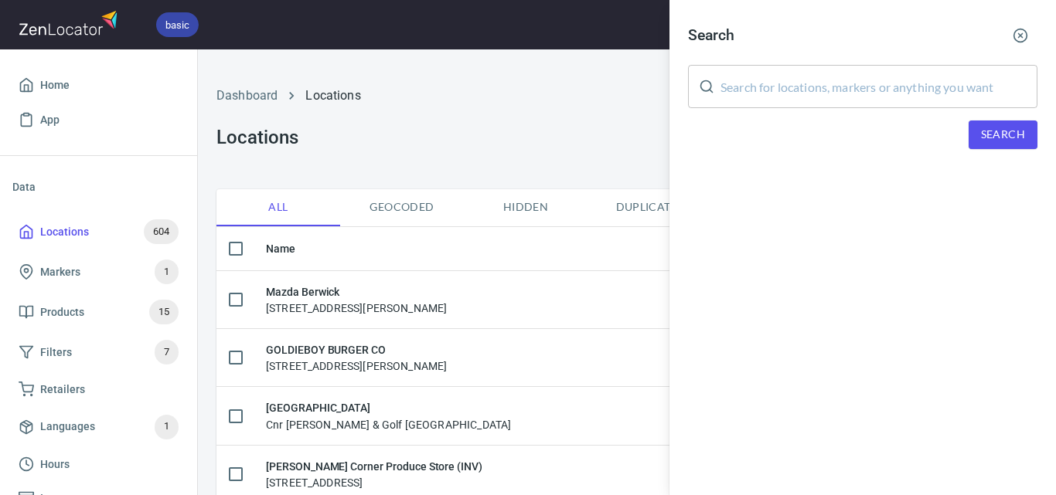
click at [848, 90] on input "text" at bounding box center [878, 86] width 317 height 43
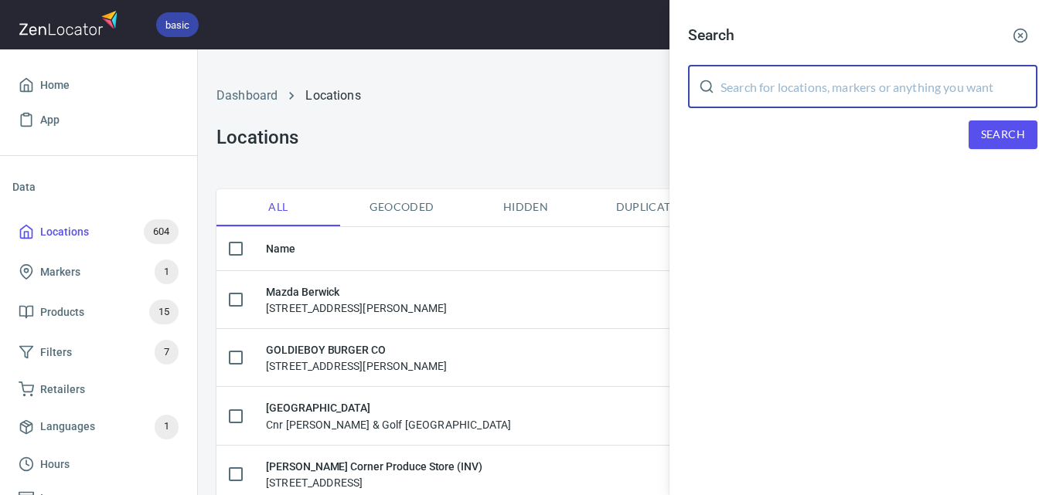
paste input "Metung General Store"
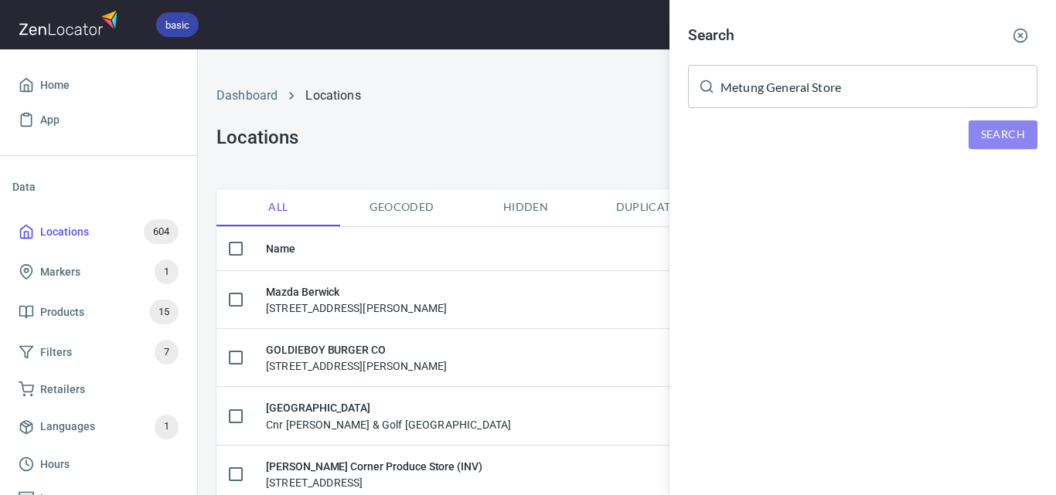
click at [980, 124] on button "Search" at bounding box center [1002, 135] width 69 height 29
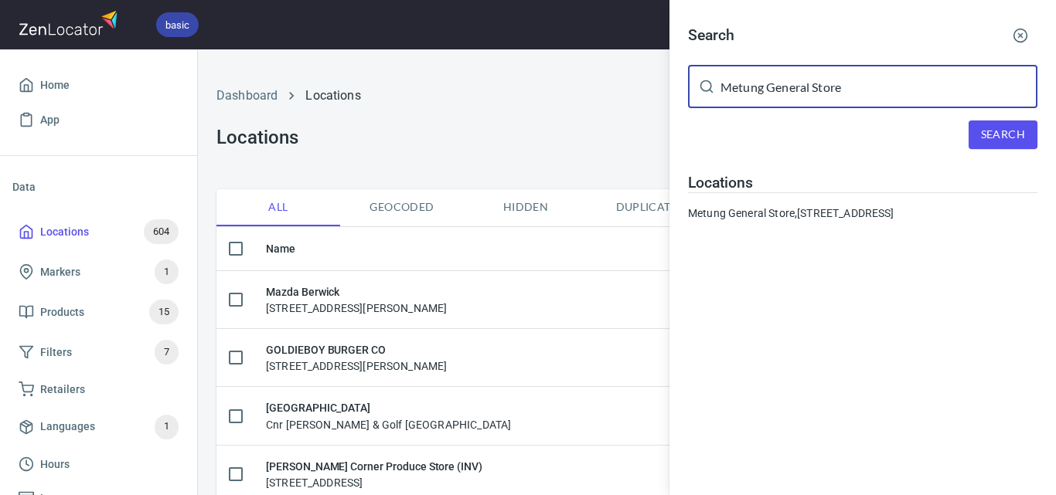
drag, startPoint x: 846, startPoint y: 82, endPoint x: 538, endPoint y: 41, distance: 310.3
click at [538, 41] on div "Search Metung General Store ​ Search Locations Metung General Store, [STREET_AD…" at bounding box center [528, 247] width 1056 height 495
paste input "Red Door Corner"
type input "Red Door Corner Store"
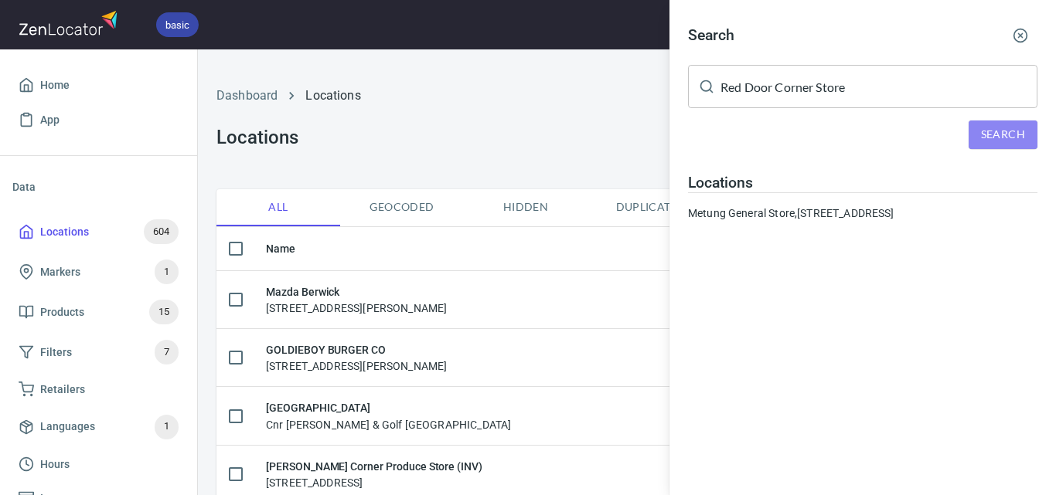
click at [983, 131] on span "Search" at bounding box center [1003, 134] width 44 height 19
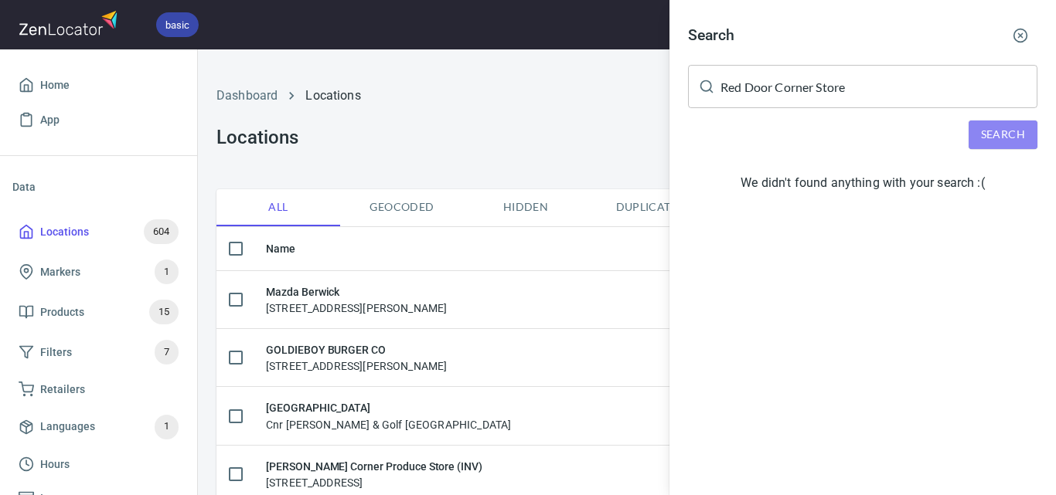
click at [990, 124] on button "Search" at bounding box center [1002, 135] width 69 height 29
click at [985, 133] on span "Search" at bounding box center [1003, 134] width 44 height 19
drag, startPoint x: 986, startPoint y: 131, endPoint x: 982, endPoint y: 121, distance: 10.8
click at [987, 129] on span "Search" at bounding box center [1003, 134] width 44 height 19
drag, startPoint x: 454, startPoint y: 112, endPoint x: 473, endPoint y: 110, distance: 18.7
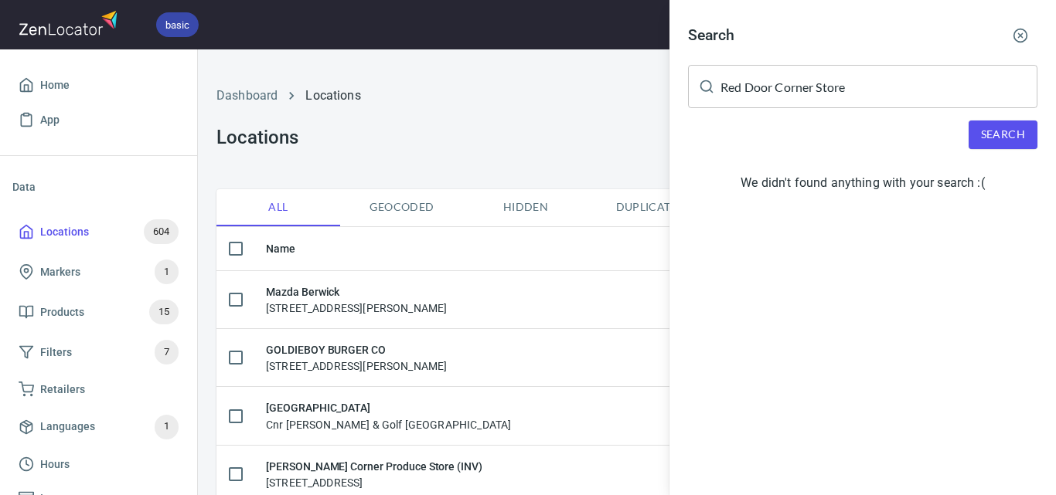
click at [458, 112] on div at bounding box center [528, 247] width 1056 height 495
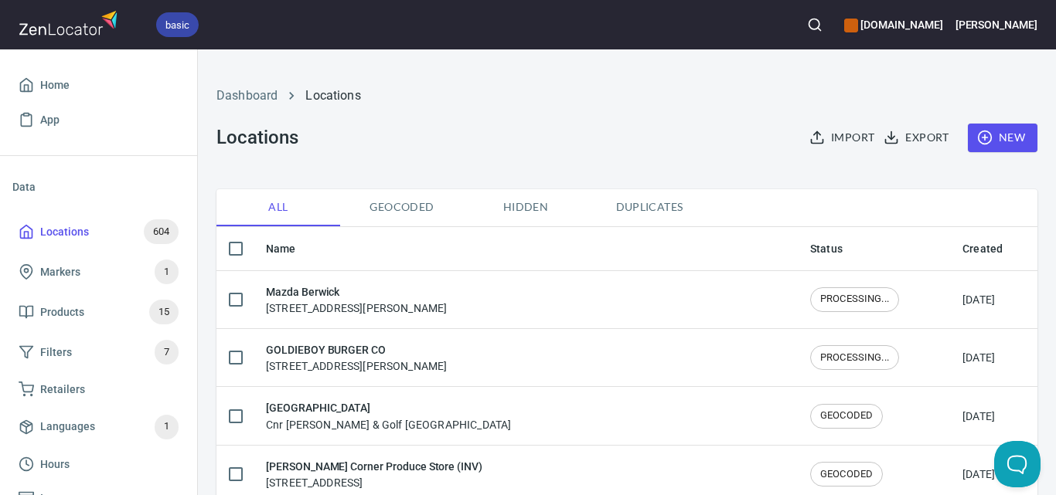
click at [977, 140] on icon "button" at bounding box center [984, 137] width 15 height 15
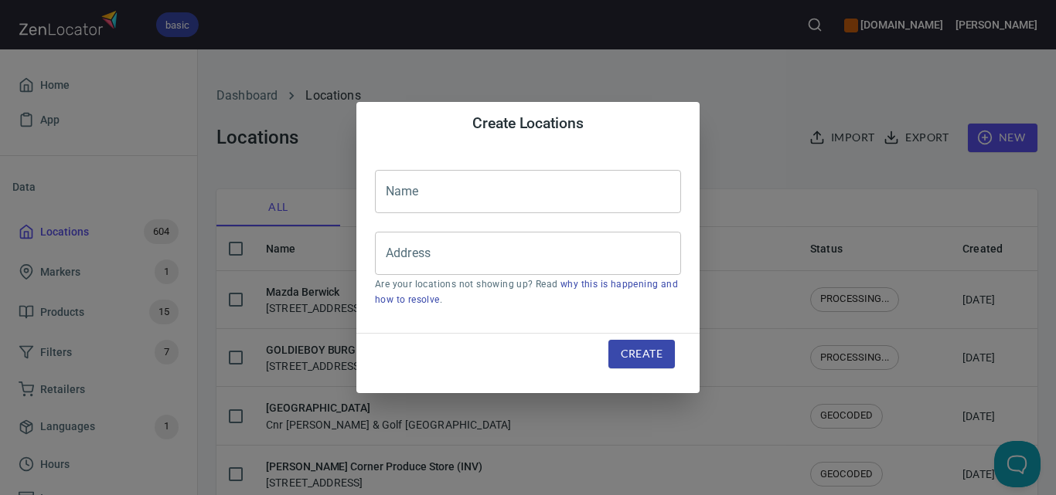
click at [622, 188] on input "text" at bounding box center [528, 191] width 306 height 43
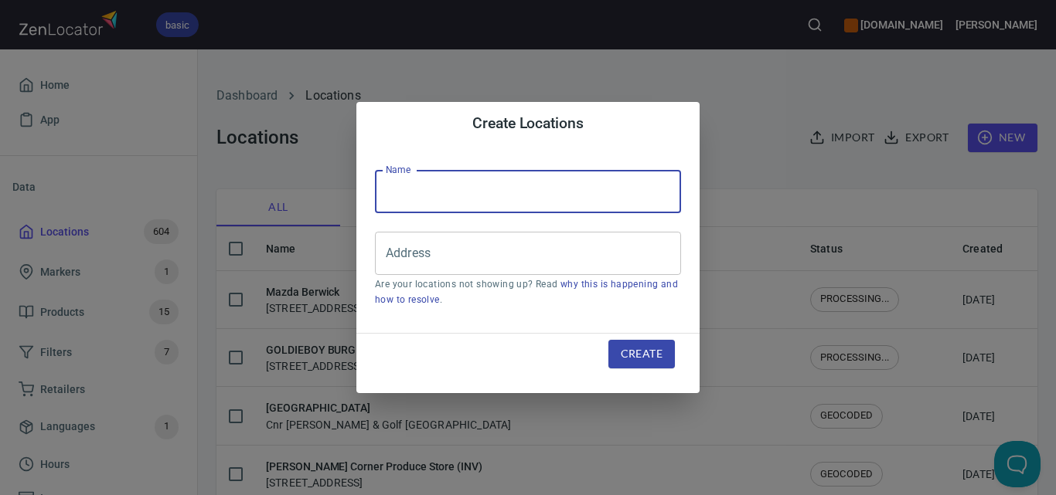
paste input "Red Door Corner Store"
type input "Red Door Corner Store"
click at [579, 271] on div "Address" at bounding box center [528, 253] width 306 height 43
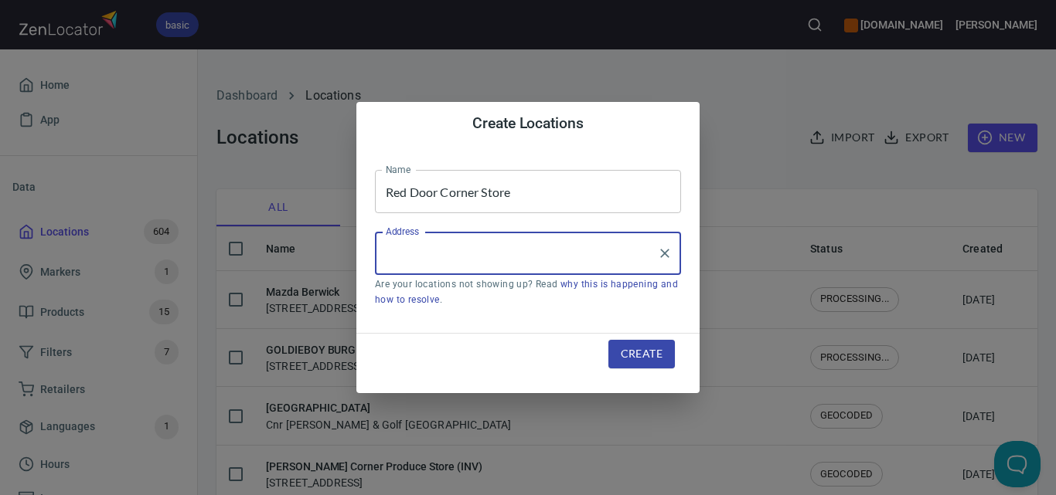
paste input "[STREET_ADDRESS][PERSON_NAME]"
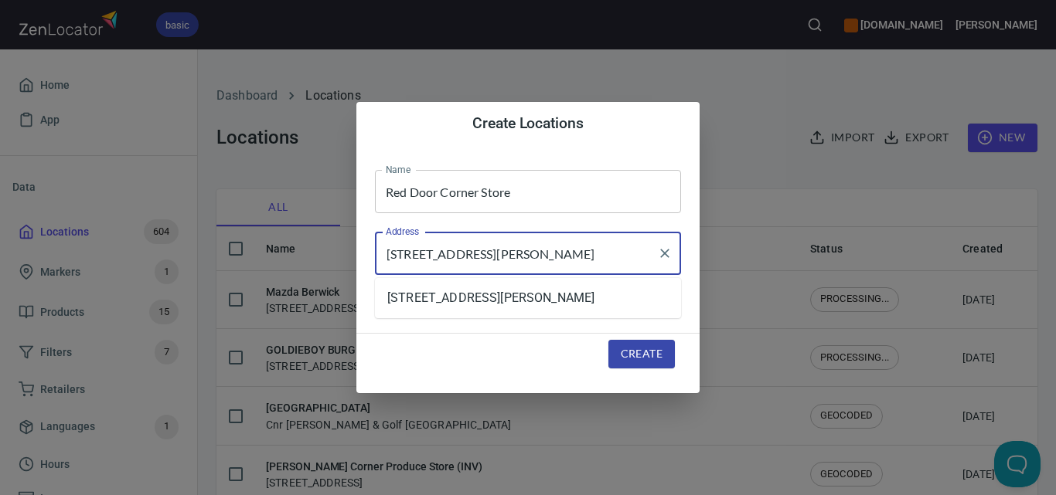
type input "[STREET_ADDRESS][PERSON_NAME]"
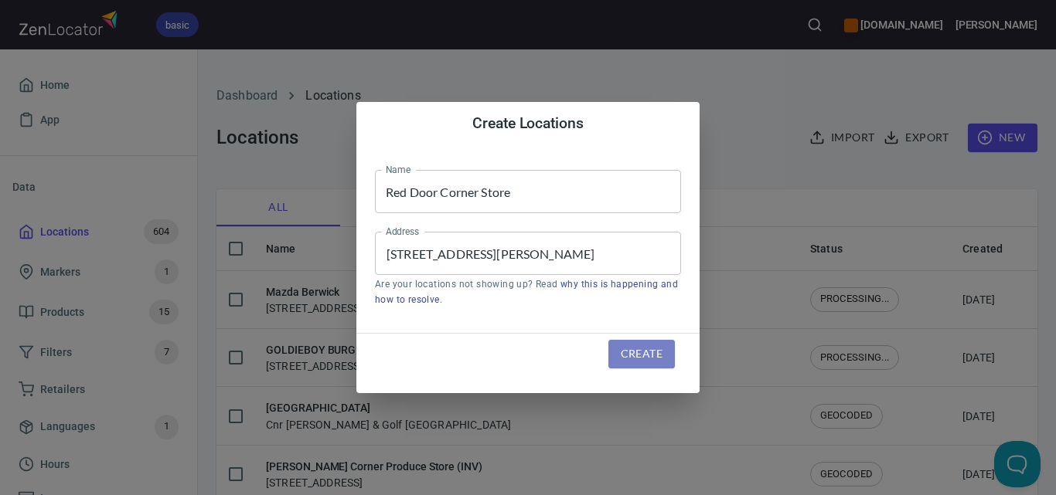
click at [627, 348] on span "Create" at bounding box center [642, 354] width 42 height 19
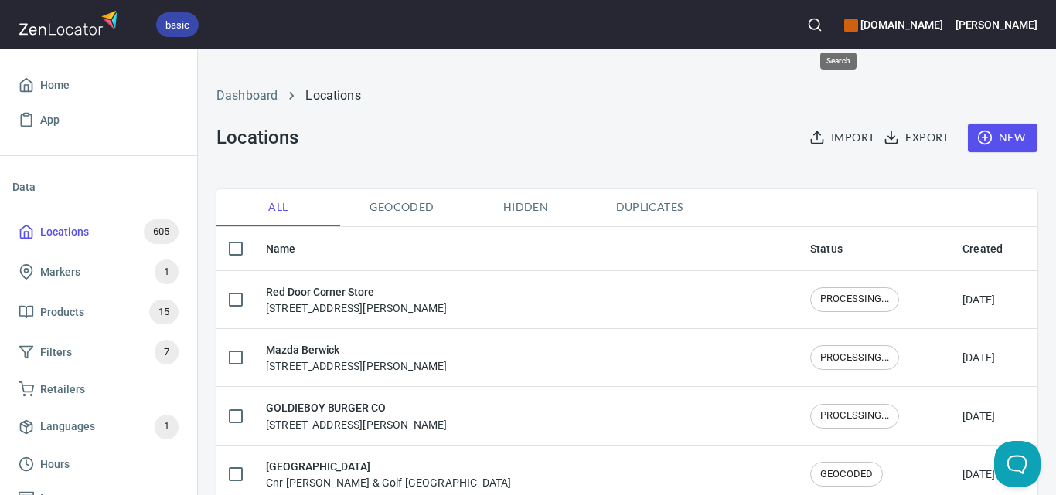
click at [826, 22] on button "button" at bounding box center [815, 25] width 34 height 34
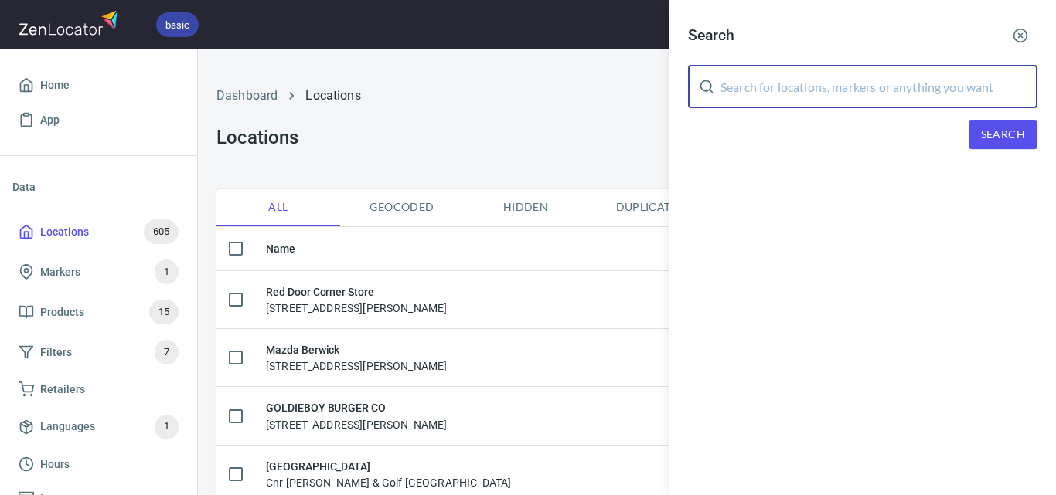
click at [833, 99] on input "text" at bounding box center [878, 86] width 317 height 43
paste input "[PERSON_NAME] Foodworks on [GEOGRAPHIC_DATA]"
type input "[PERSON_NAME] Foodworks on [GEOGRAPHIC_DATA]"
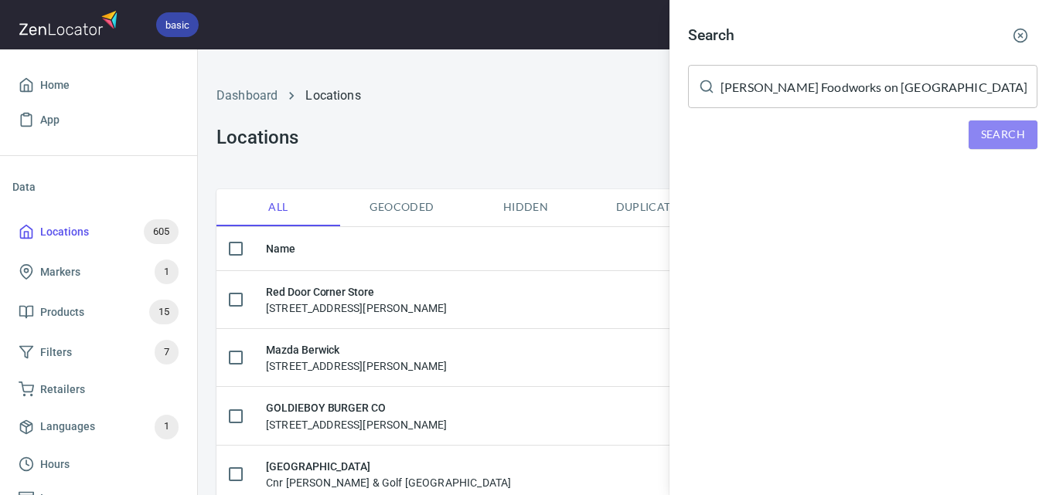
click at [1008, 137] on span "Search" at bounding box center [1003, 134] width 44 height 19
click at [1002, 143] on span "Search" at bounding box center [1003, 134] width 44 height 19
drag, startPoint x: 985, startPoint y: 111, endPoint x: 994, endPoint y: 135, distance: 26.4
click at [986, 116] on div "Search [PERSON_NAME] Foodworks on Dundas Place ​ Search We didn't found anythin…" at bounding box center [862, 111] width 386 height 223
click at [1002, 148] on button "Search" at bounding box center [1002, 135] width 69 height 29
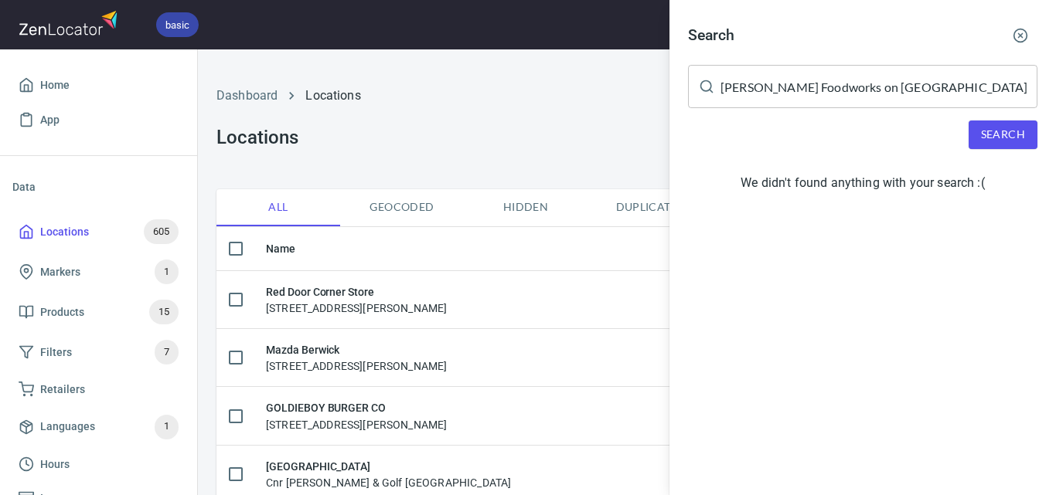
click at [575, 131] on div at bounding box center [528, 247] width 1056 height 495
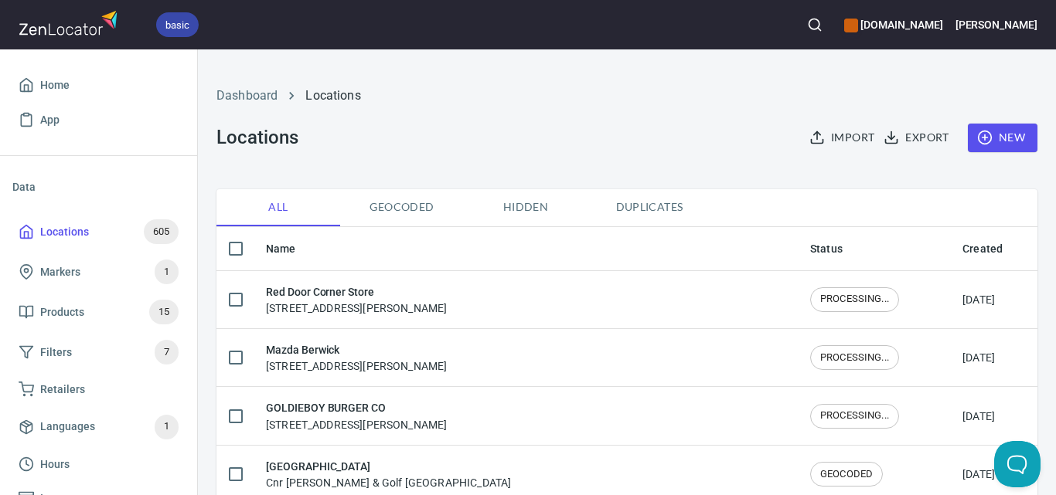
click at [977, 139] on icon "button" at bounding box center [984, 137] width 15 height 15
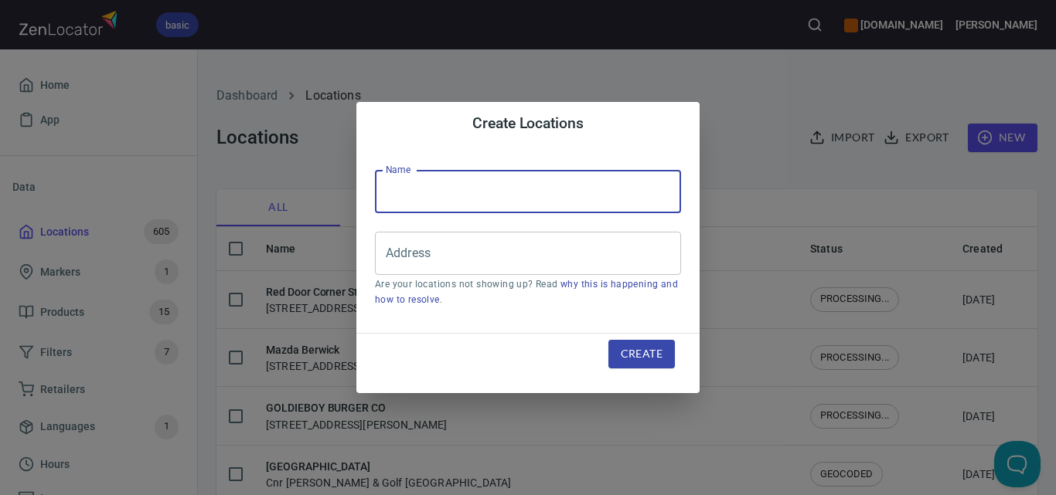
click at [614, 193] on input "text" at bounding box center [528, 191] width 306 height 43
paste input "[PERSON_NAME] Foodworks on [GEOGRAPHIC_DATA]"
type input "[PERSON_NAME] Foodworks on [GEOGRAPHIC_DATA]"
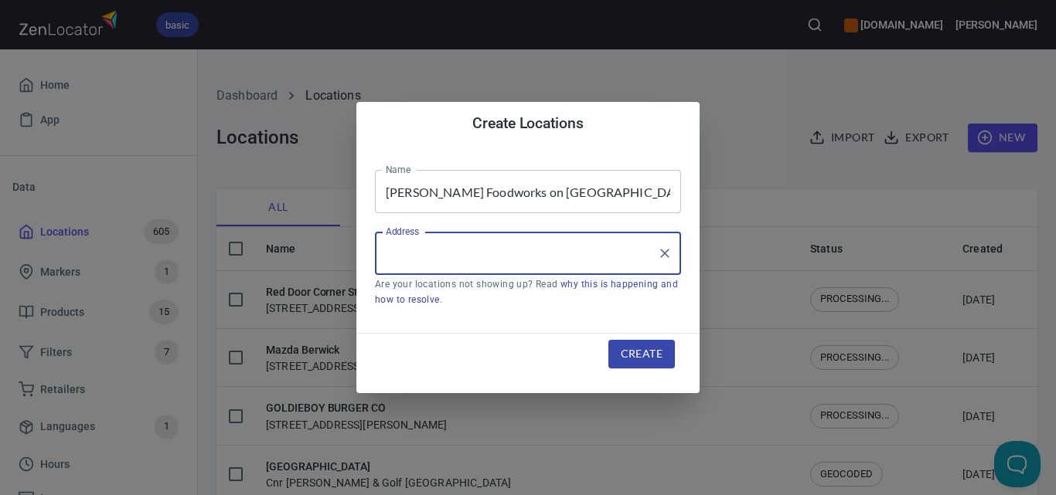
click at [594, 258] on input "Address" at bounding box center [516, 253] width 269 height 29
paste input "[STREET_ADDRESS][PERSON_NAME]"
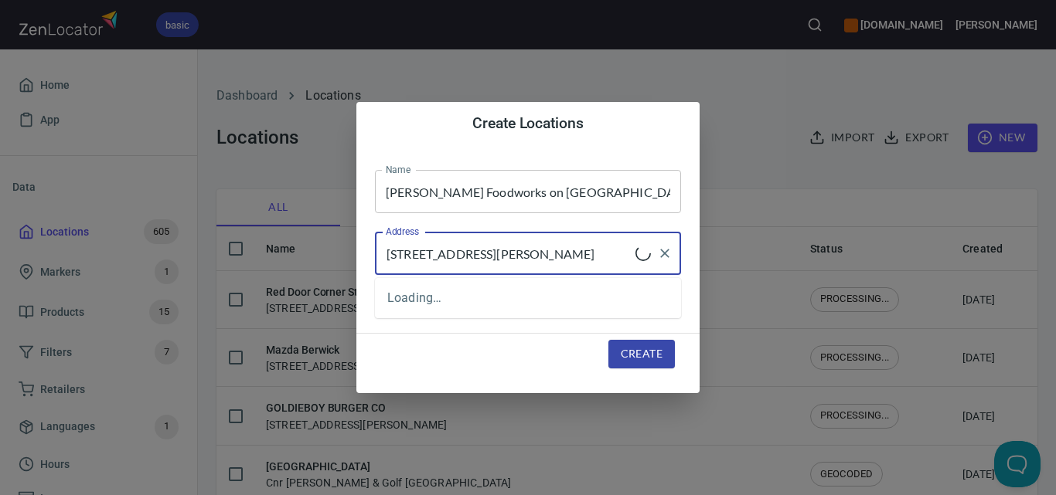
type input "[STREET_ADDRESS][PERSON_NAME]"
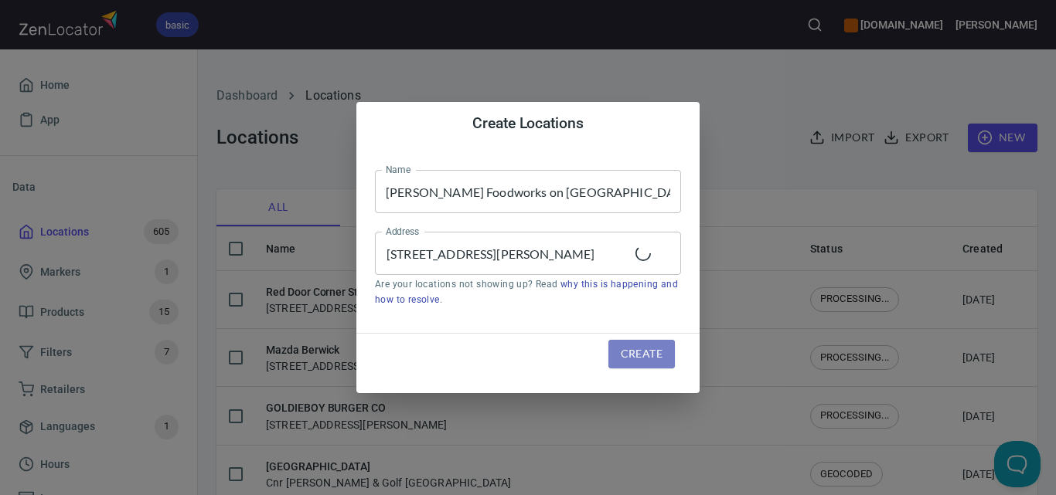
click at [642, 354] on span "Create" at bounding box center [642, 354] width 42 height 19
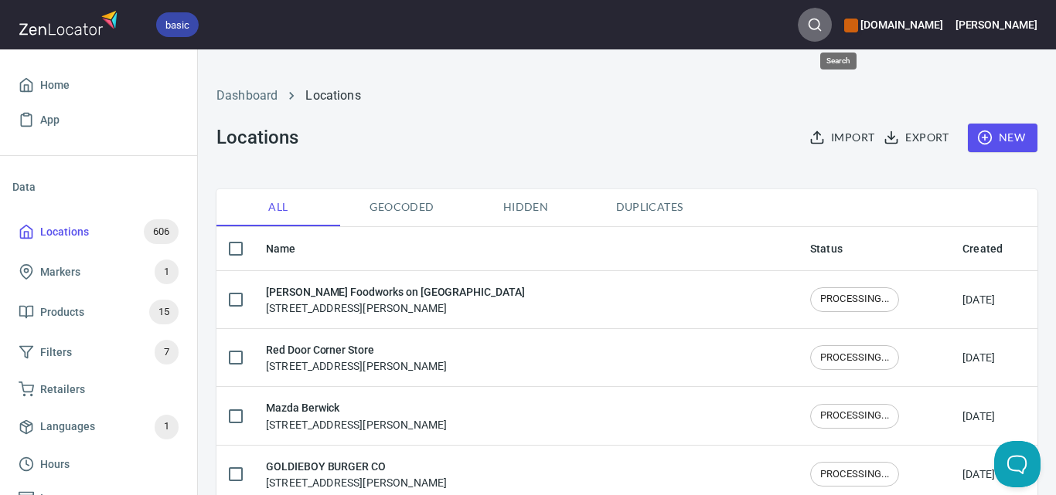
click at [822, 22] on icon "button" at bounding box center [814, 24] width 15 height 15
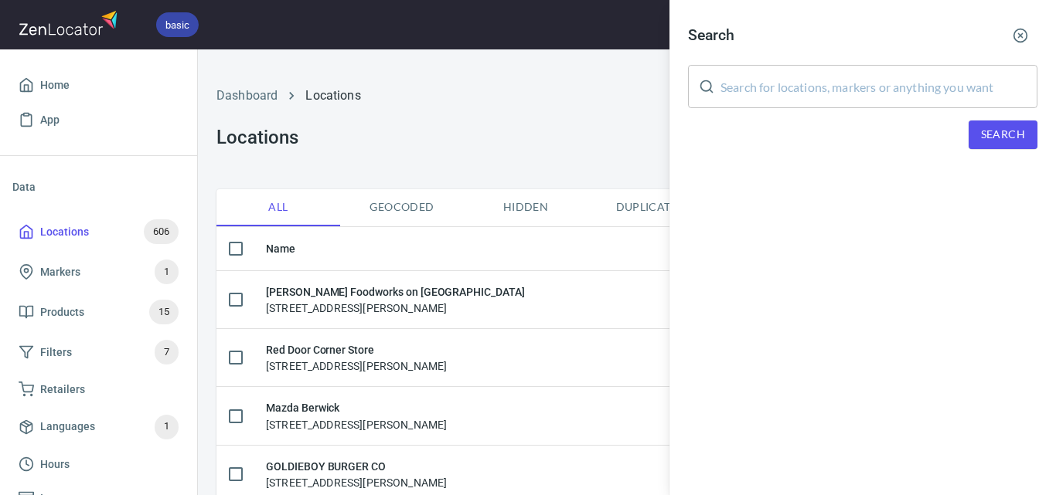
click at [870, 73] on input "text" at bounding box center [878, 86] width 317 height 43
paste input "The Little Red Bucket"
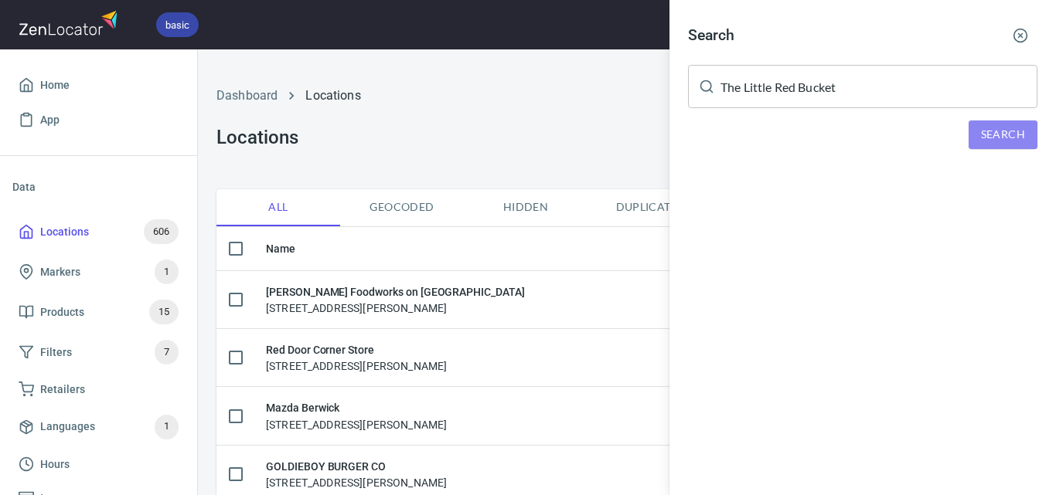
click at [1010, 145] on button "Search" at bounding box center [1002, 135] width 69 height 29
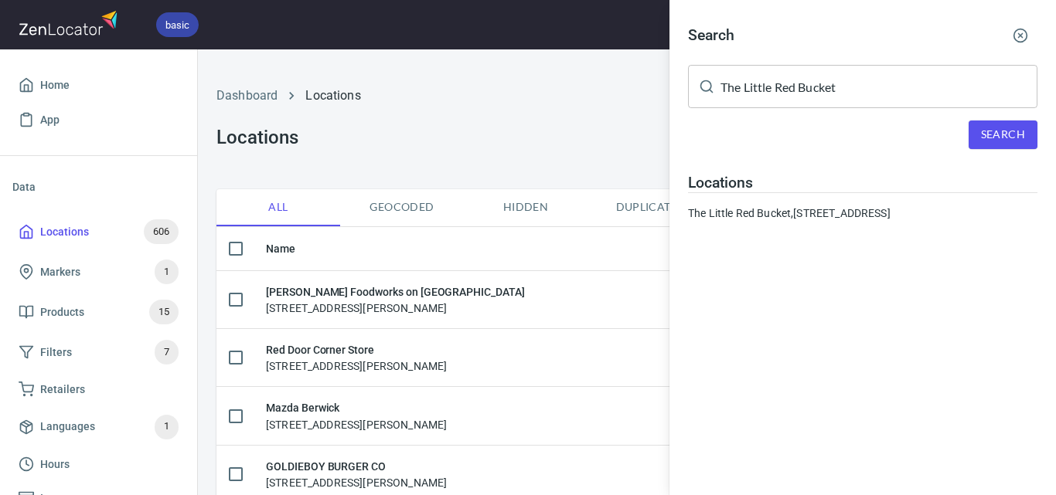
drag, startPoint x: 905, startPoint y: 108, endPoint x: 919, endPoint y: 100, distance: 16.3
click at [914, 108] on div "Search The Little Red Bucket ​ Search Locations The [GEOGRAPHIC_DATA], [STREET_…" at bounding box center [862, 126] width 386 height 252
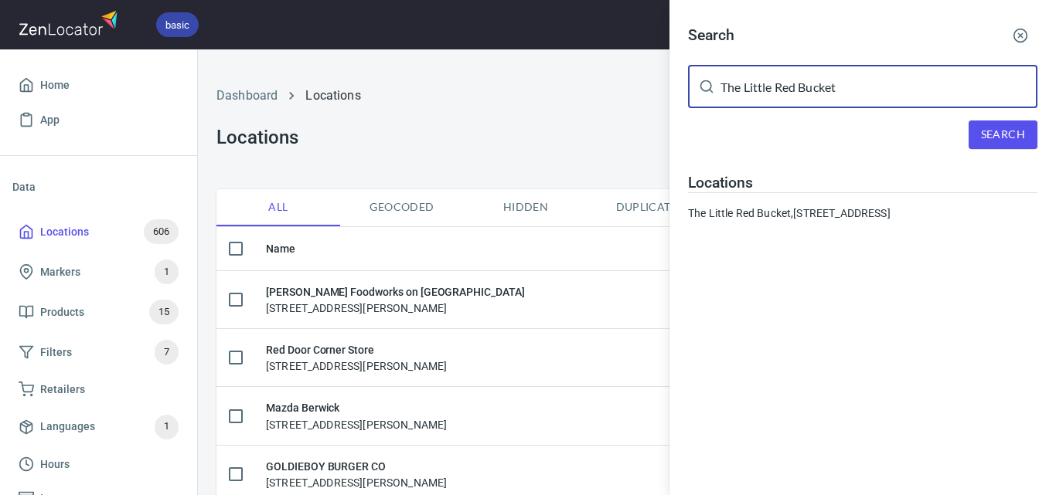
drag, startPoint x: 645, startPoint y: 71, endPoint x: 659, endPoint y: 97, distance: 29.4
click at [495, 65] on div "Search The Little Red Bucket ​ Search Locations The [GEOGRAPHIC_DATA], [STREET_…" at bounding box center [528, 247] width 1056 height 495
paste input "Hardware Societe"
click at [1006, 138] on span "Search" at bounding box center [1003, 134] width 44 height 19
paste input "COPPER DOOR CO. PTY LTD"
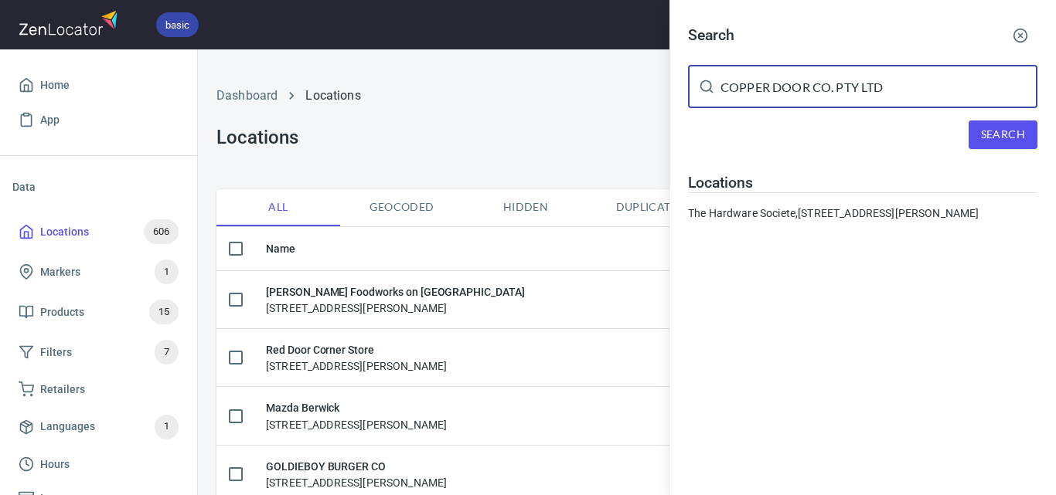
drag, startPoint x: 924, startPoint y: 75, endPoint x: 337, endPoint y: 96, distance: 587.8
click at [337, 96] on div "Search COPPER DOOR CO. PTY LTD ​ Search Locations The Hardware Societe, [STREET…" at bounding box center [528, 247] width 1056 height 495
drag, startPoint x: 924, startPoint y: 84, endPoint x: 812, endPoint y: 97, distance: 112.0
click at [812, 97] on input "COPPER DOOR CO. PTY LTD" at bounding box center [878, 86] width 317 height 43
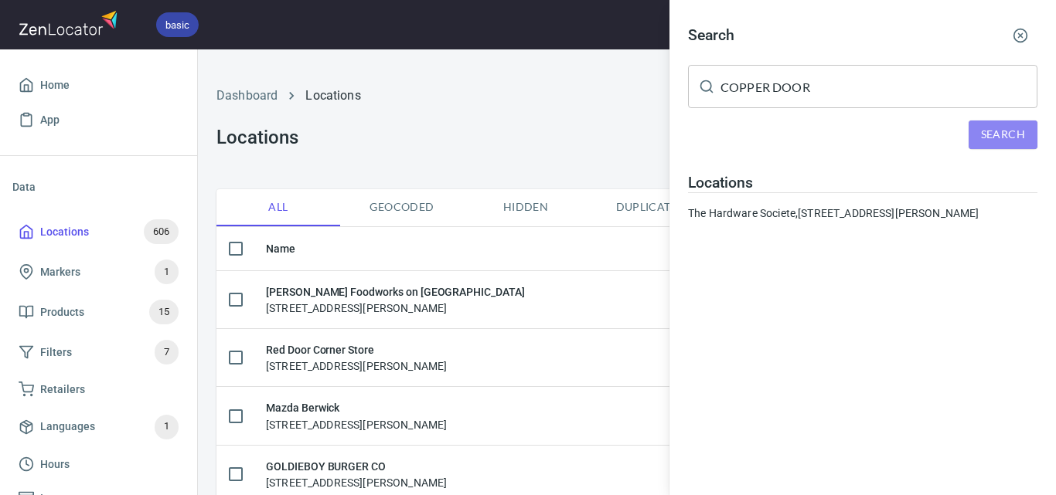
click at [988, 131] on span "Search" at bounding box center [1003, 134] width 44 height 19
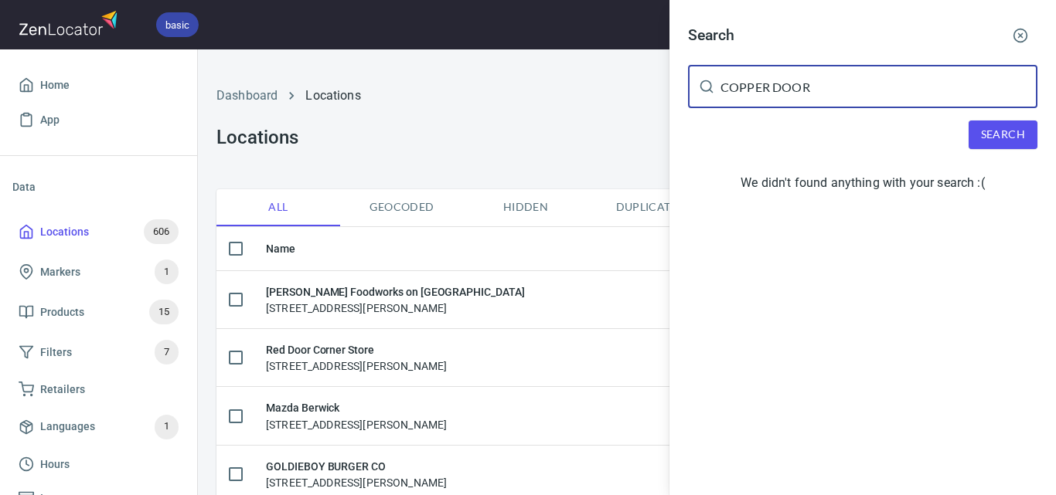
drag, startPoint x: 808, startPoint y: 85, endPoint x: 508, endPoint y: 90, distance: 300.7
click at [508, 90] on div "Search COPPER DOOR ​ Search We didn't found anything with your search :(" at bounding box center [528, 247] width 1056 height 495
paste input "CO. PTY LTD"
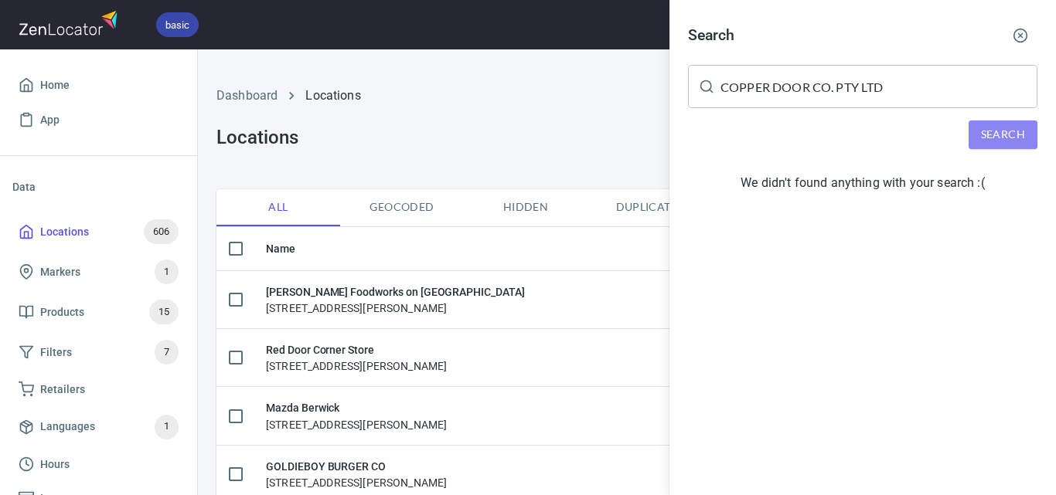
click at [978, 137] on button "Search" at bounding box center [1002, 135] width 69 height 29
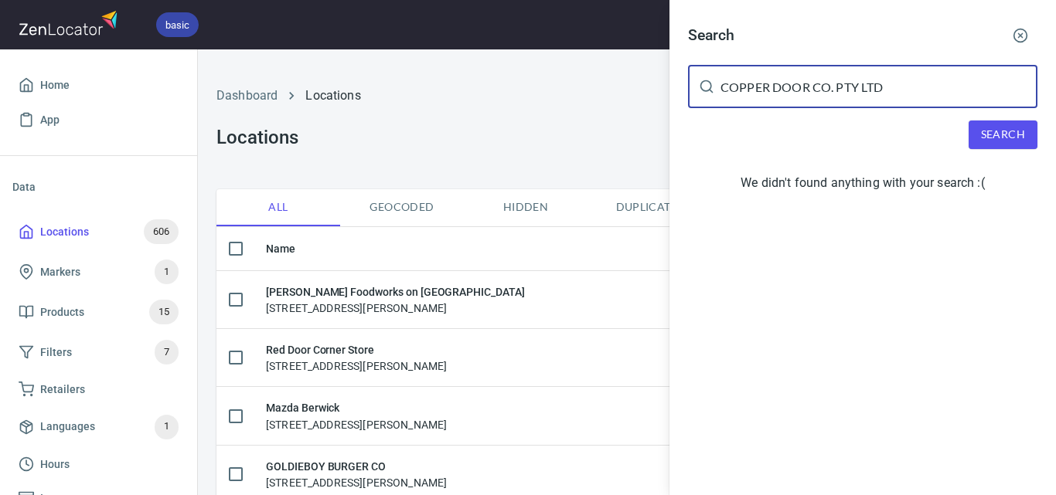
drag, startPoint x: 949, startPoint y: 95, endPoint x: 831, endPoint y: 96, distance: 118.3
click at [831, 96] on input "COPPER DOOR CO. PTY LTD" at bounding box center [878, 86] width 317 height 43
type input "COPPER DOOR CO"
click at [1009, 134] on span "Search" at bounding box center [1003, 134] width 44 height 19
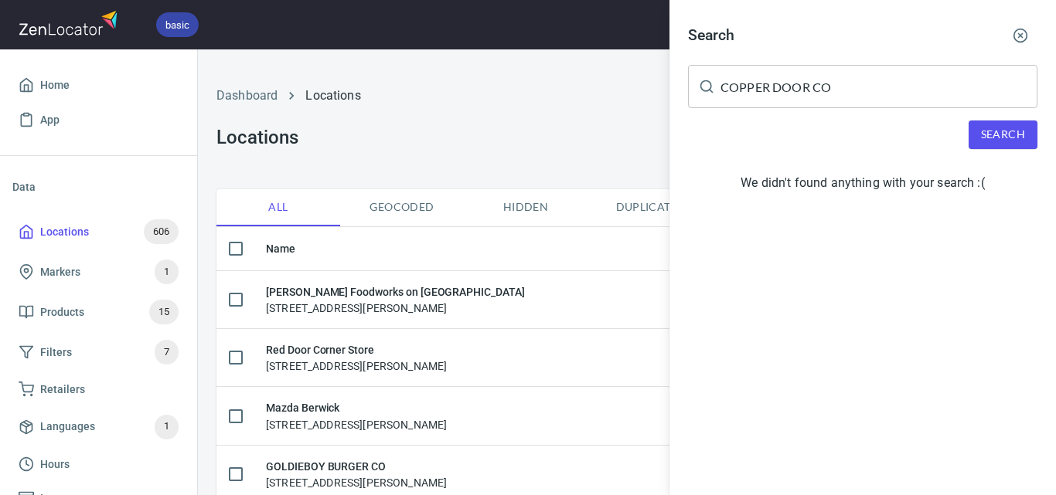
click at [1022, 131] on span "Search" at bounding box center [1003, 134] width 44 height 19
click at [509, 100] on div at bounding box center [528, 247] width 1056 height 495
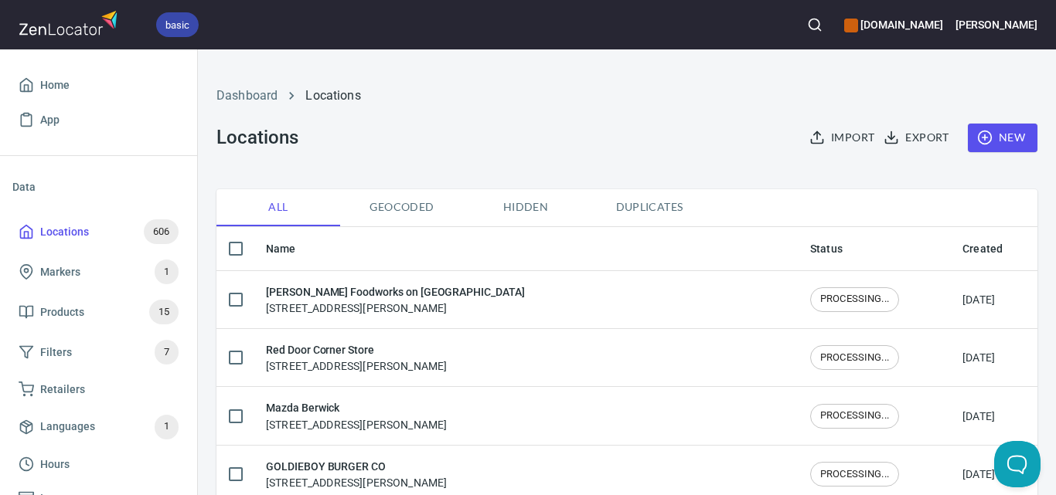
click at [989, 141] on span "New" at bounding box center [1002, 137] width 45 height 19
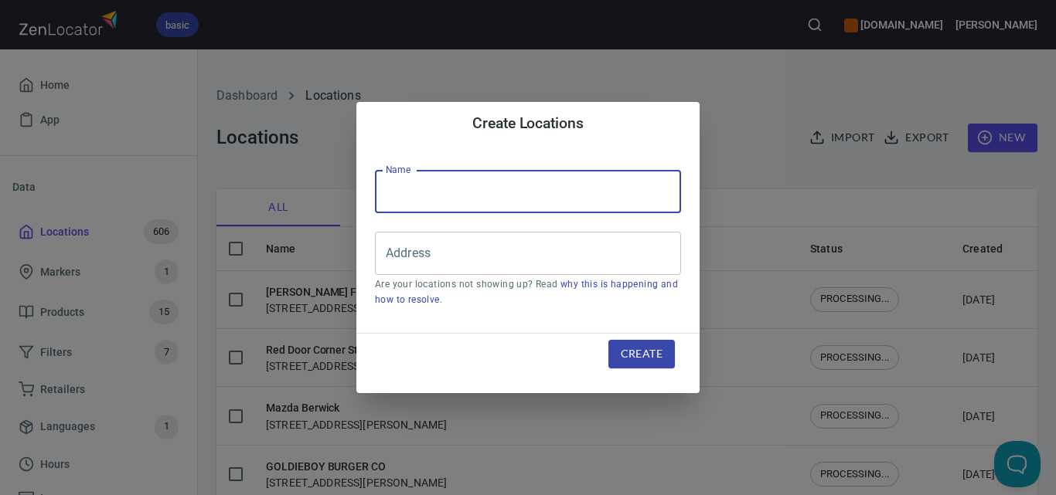
click at [625, 199] on input "text" at bounding box center [528, 191] width 306 height 43
paste input "COPPER DOOR CO. PTY LTD"
type input "COPPER DOOR CO. PTY LTD"
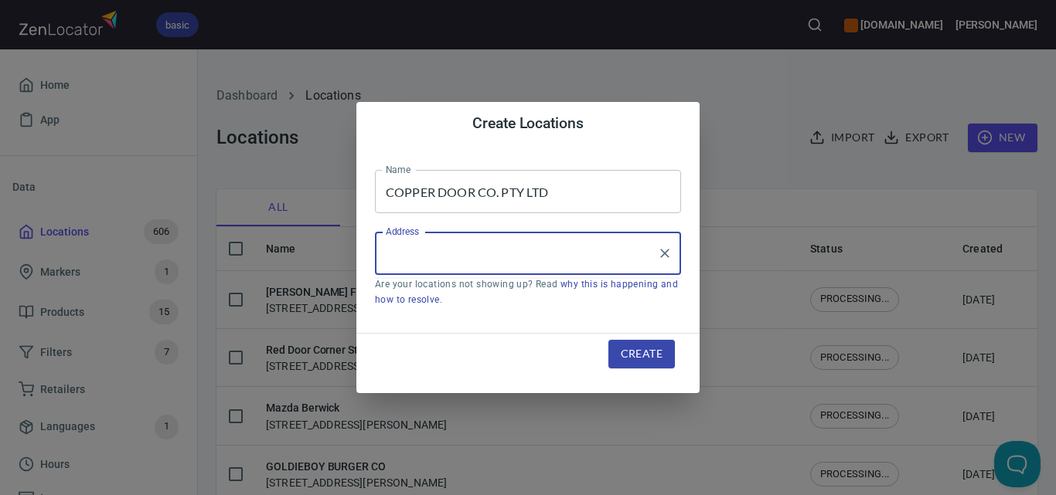
click at [465, 260] on input "Address" at bounding box center [516, 253] width 269 height 29
paste input "[STREET_ADDRESS]"
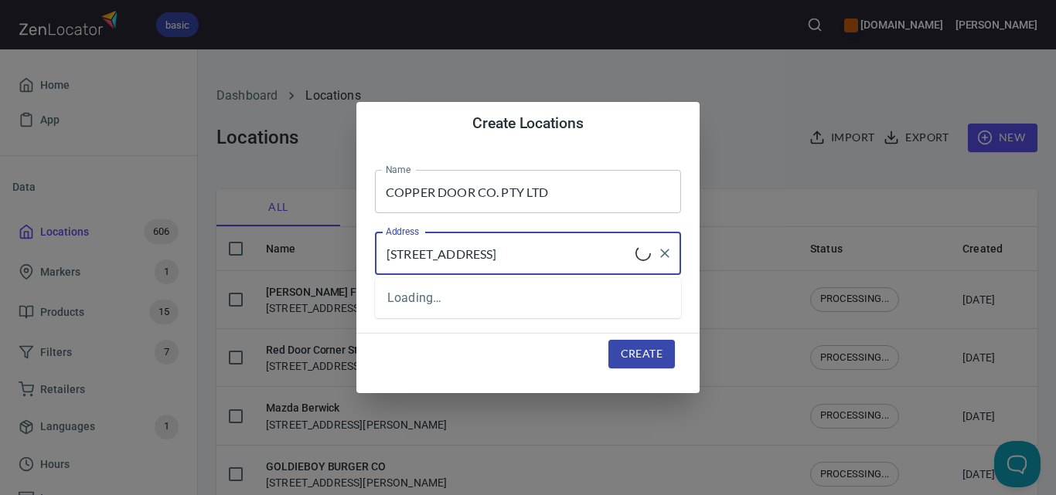
type input "[STREET_ADDRESS]"
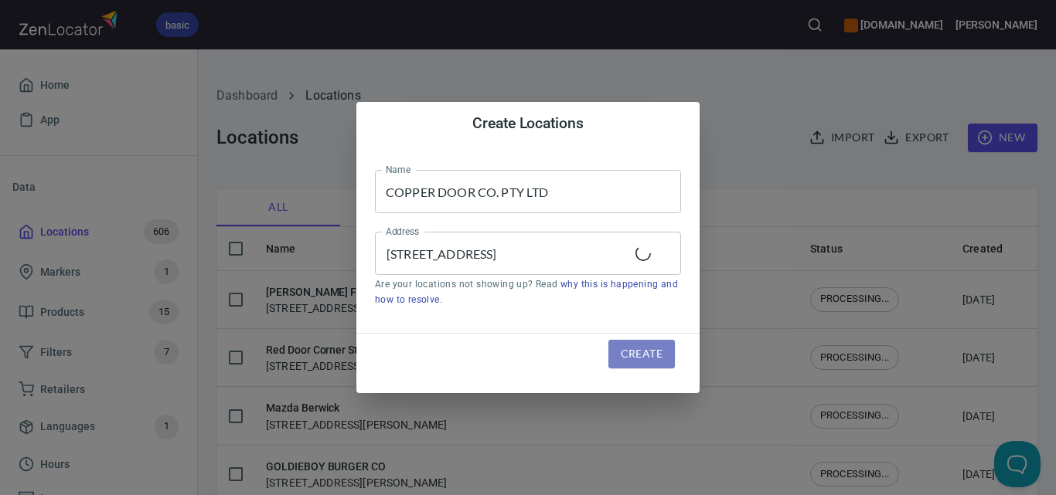
click at [643, 351] on span "Create" at bounding box center [642, 354] width 42 height 19
